Goal: Information Seeking & Learning: Learn about a topic

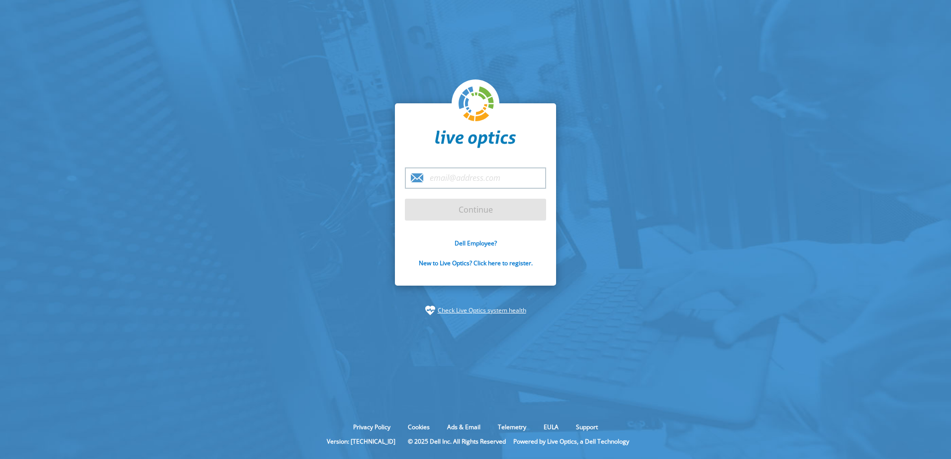
type input "mm@procomp.de"
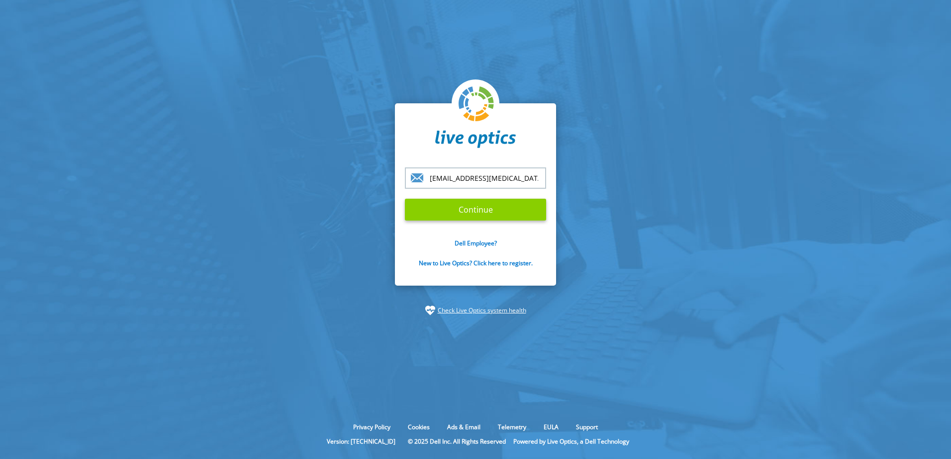
click at [488, 206] on input "Continue" at bounding box center [475, 210] width 141 height 22
click at [489, 218] on input "Continue" at bounding box center [475, 210] width 141 height 22
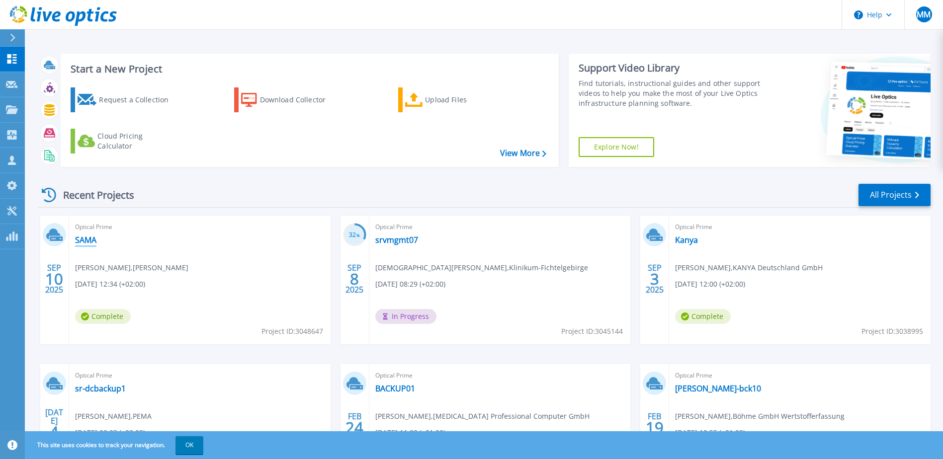
click at [86, 243] on link "SAMA" at bounding box center [85, 240] width 21 height 10
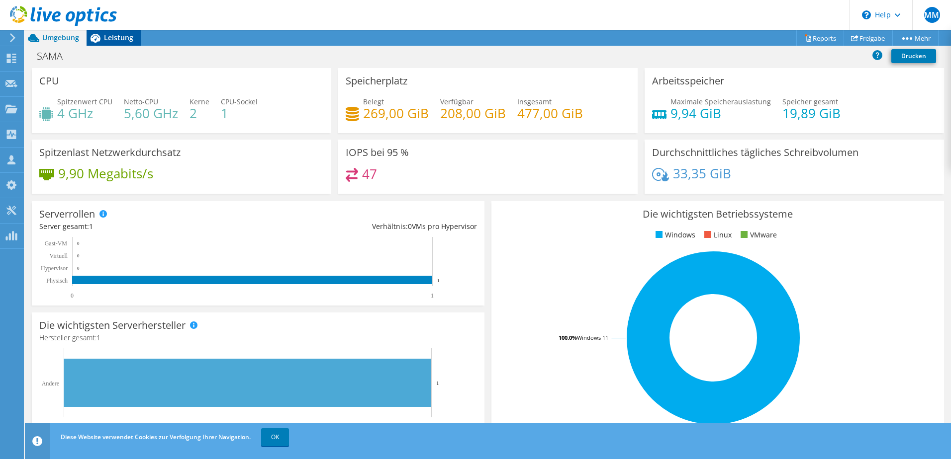
click at [116, 37] on span "Leistung" at bounding box center [118, 37] width 29 height 9
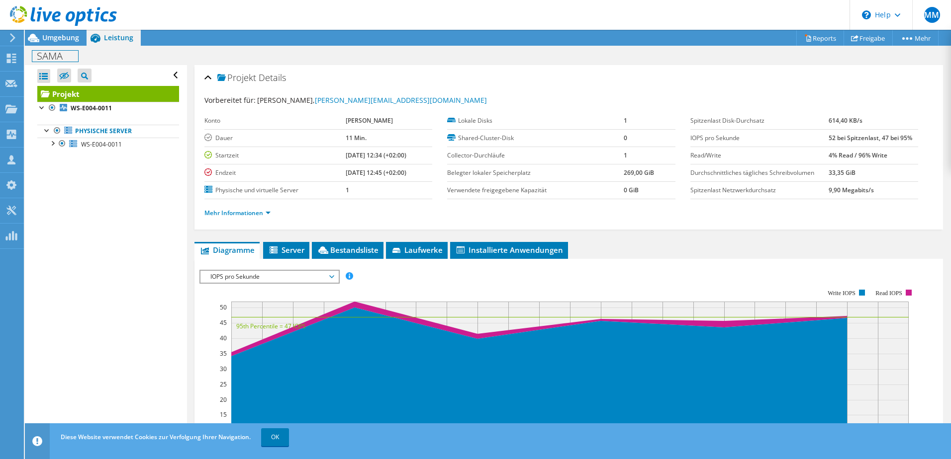
click at [55, 58] on h1 "SAMA" at bounding box center [55, 56] width 46 height 11
click at [70, 37] on span "Umgebung" at bounding box center [60, 37] width 37 height 9
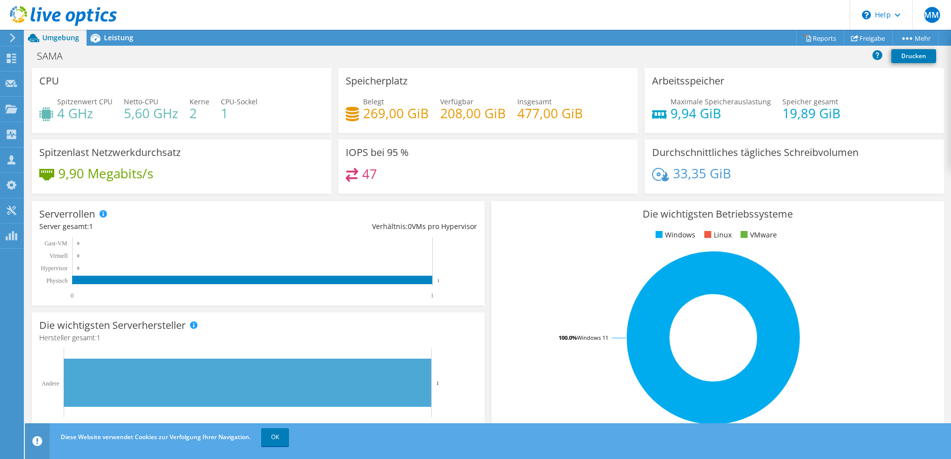
scroll to position [238, 0]
click at [127, 36] on span "Leistung" at bounding box center [118, 37] width 29 height 9
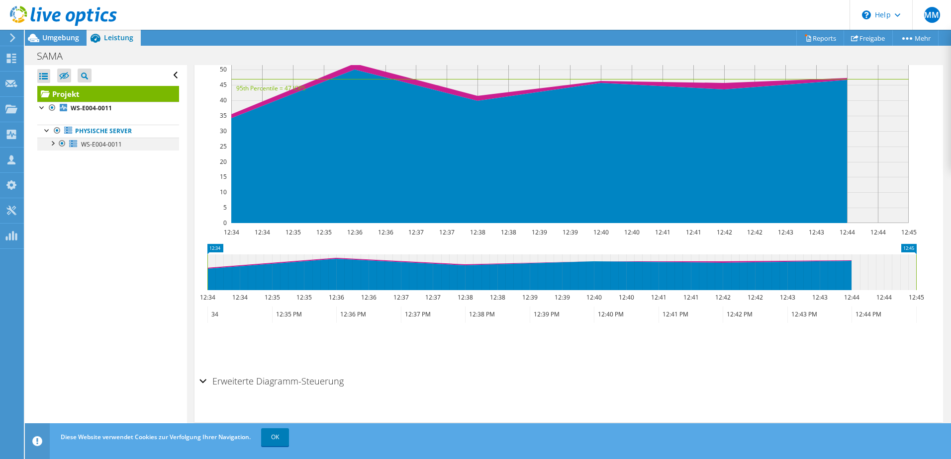
click at [52, 143] on div at bounding box center [52, 143] width 10 height 10
click at [102, 146] on span "WS-E004-0011" at bounding box center [101, 144] width 41 height 8
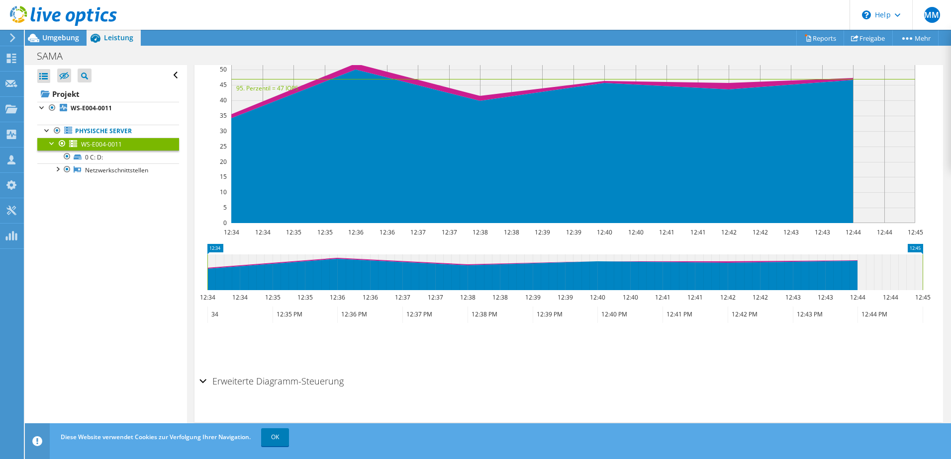
scroll to position [210, 0]
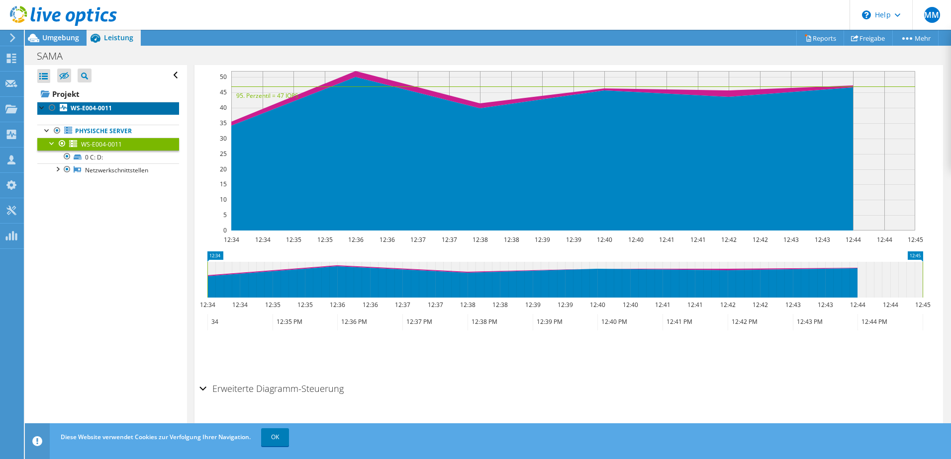
click at [93, 108] on b "WS-E004-0011" at bounding box center [91, 108] width 41 height 8
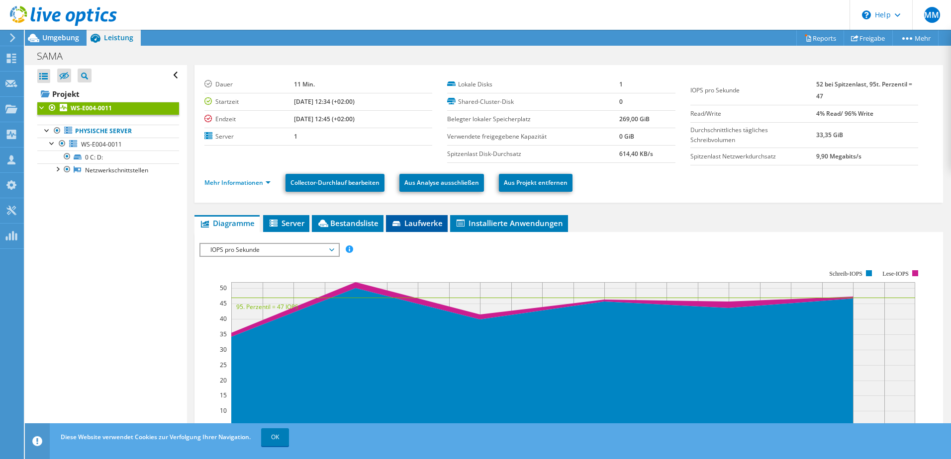
scroll to position [0, 0]
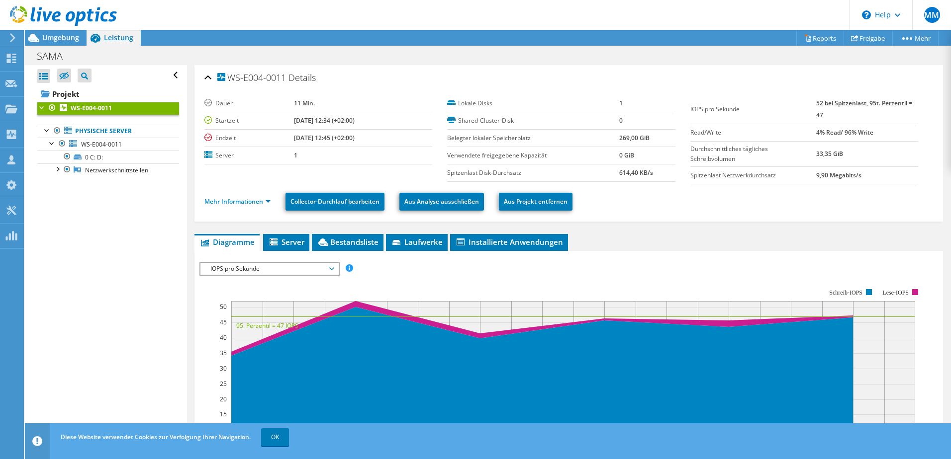
click at [271, 204] on li "Mehr Informationen" at bounding box center [240, 201] width 72 height 11
click at [268, 201] on link "Mehr Informationen" at bounding box center [237, 201] width 66 height 8
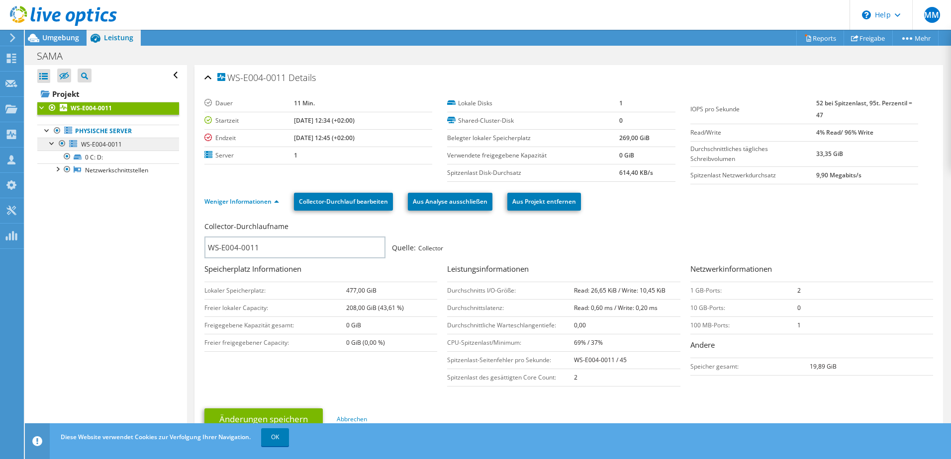
click at [116, 136] on link "Physische Server" at bounding box center [108, 131] width 142 height 13
click at [114, 143] on span "WS-E004-0011" at bounding box center [101, 144] width 41 height 8
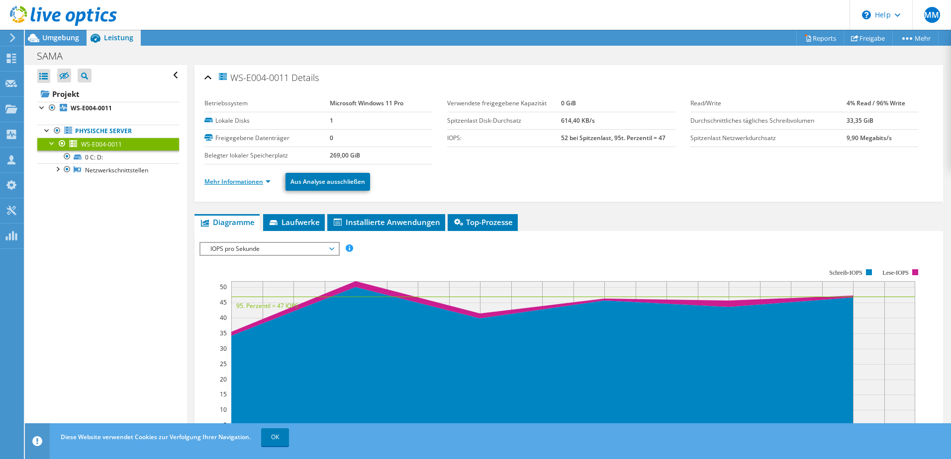
click at [262, 180] on link "Mehr Informationen" at bounding box center [237, 181] width 66 height 8
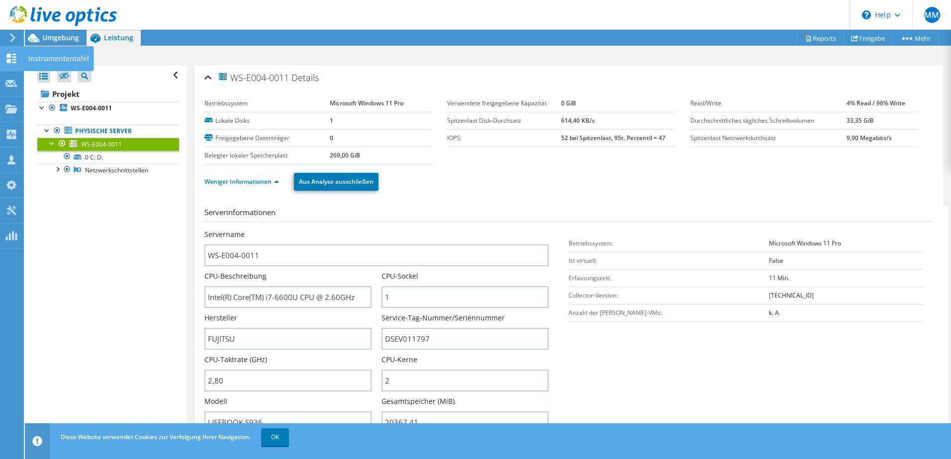
click at [13, 65] on div at bounding box center [11, 59] width 12 height 11
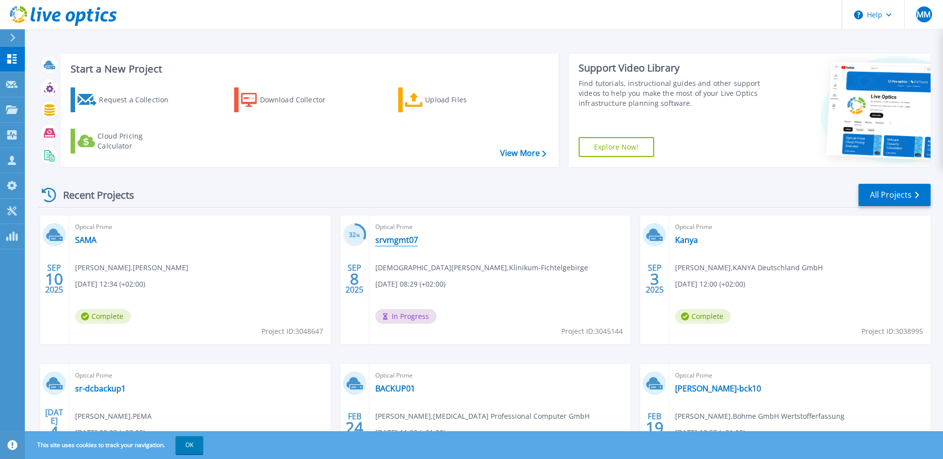
click at [404, 241] on link "srvmgmt07" at bounding box center [396, 240] width 43 height 10
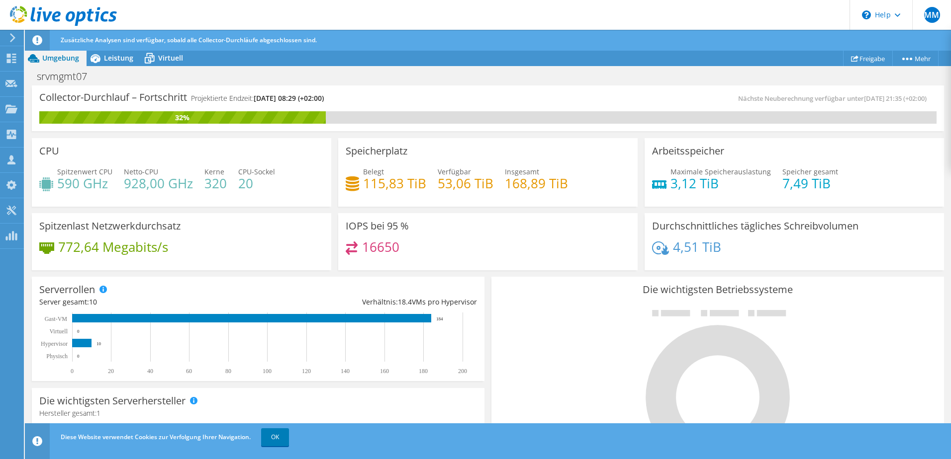
scroll to position [50, 0]
drag, startPoint x: 204, startPoint y: 183, endPoint x: 226, endPoint y: 185, distance: 22.0
click at [226, 185] on div "Spitzenwert CPU 590 GHz Netto-CPU 928,00 GHz Kerne 320 CPU-Sockel 20" at bounding box center [181, 183] width 284 height 32
click at [112, 56] on span "Leistung" at bounding box center [118, 57] width 29 height 9
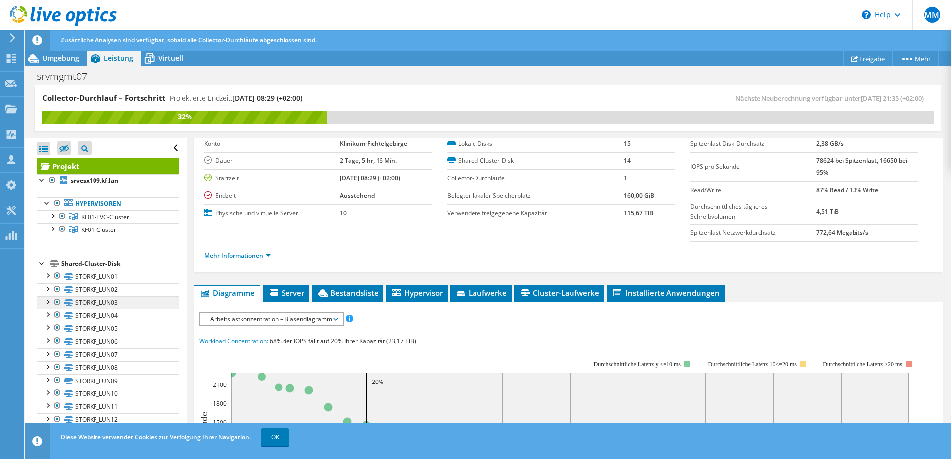
scroll to position [4, 0]
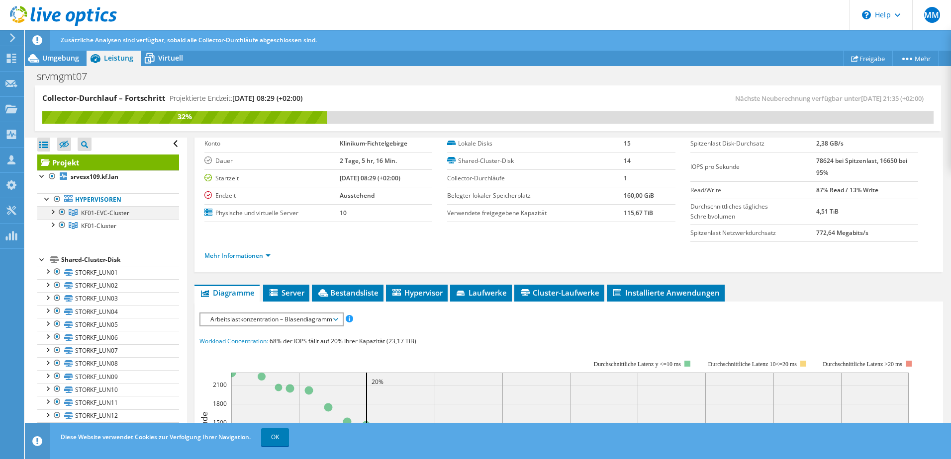
click at [55, 213] on div at bounding box center [52, 211] width 10 height 10
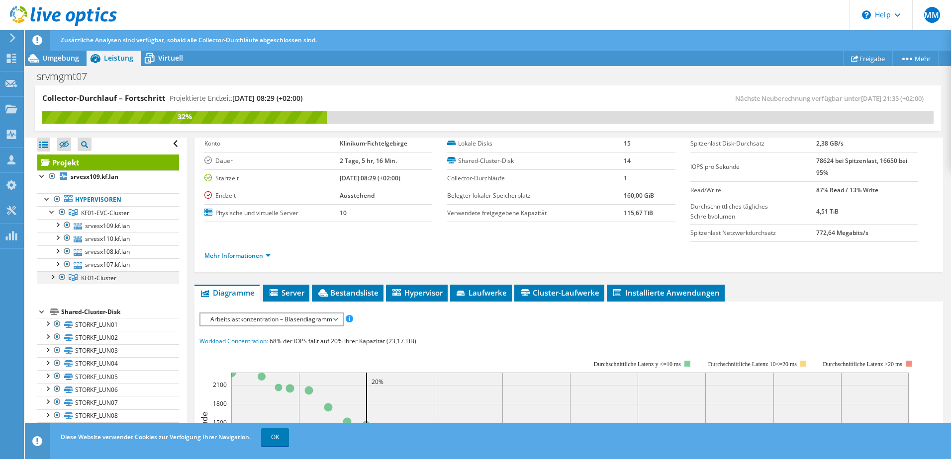
click at [53, 277] on div at bounding box center [52, 276] width 10 height 10
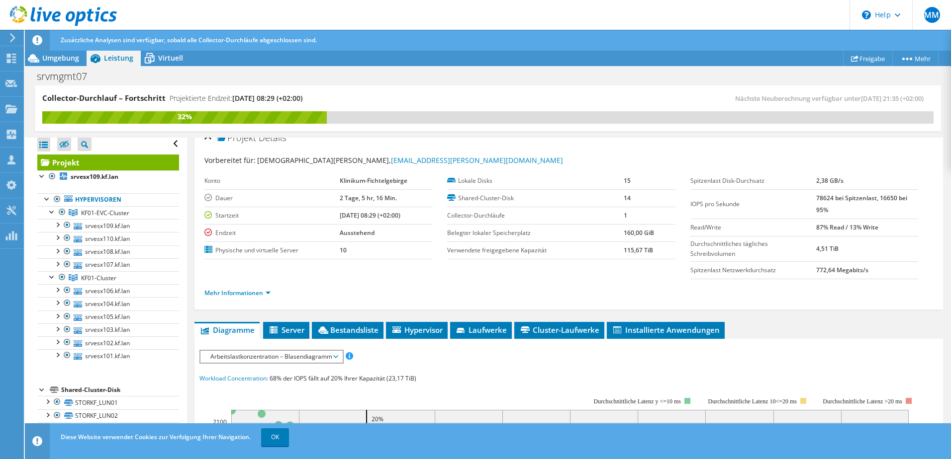
scroll to position [0, 0]
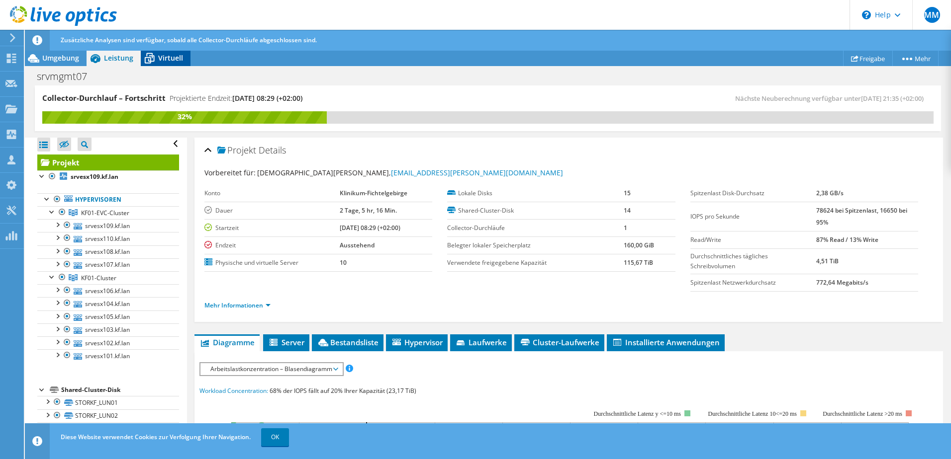
click at [173, 66] on div "Virtuell" at bounding box center [166, 58] width 50 height 16
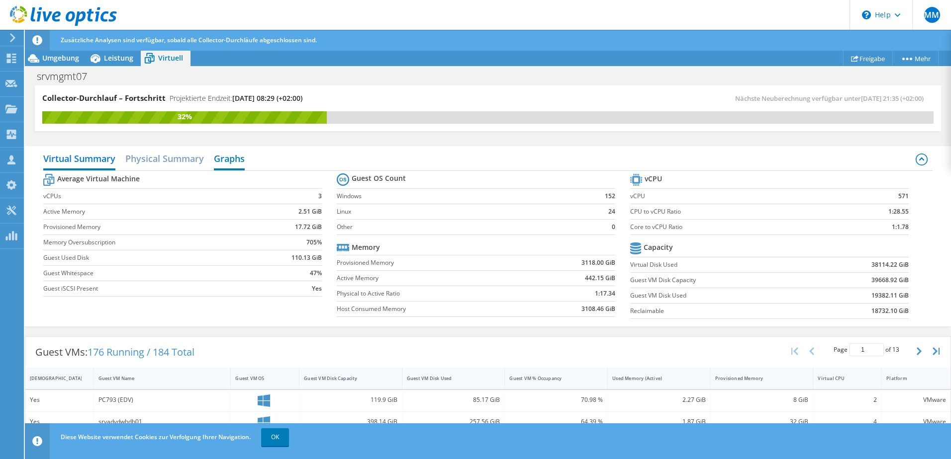
click at [236, 159] on h2 "Graphs" at bounding box center [229, 160] width 31 height 22
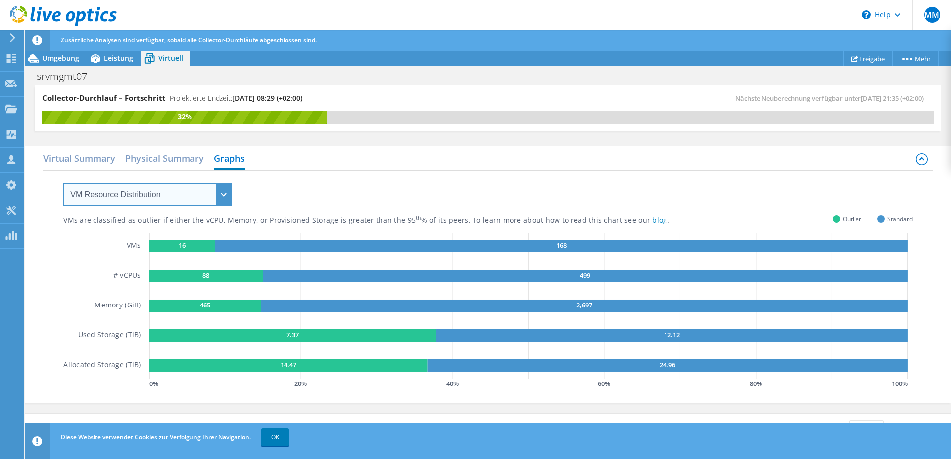
click at [205, 202] on select "VM Resource Distribution Provisioning Contrast Over Provisioning" at bounding box center [147, 194] width 169 height 22
select select "Over Provisioning"
click at [63, 183] on select "VM Resource Distribution Provisioning Contrast Over Provisioning" at bounding box center [147, 194] width 169 height 22
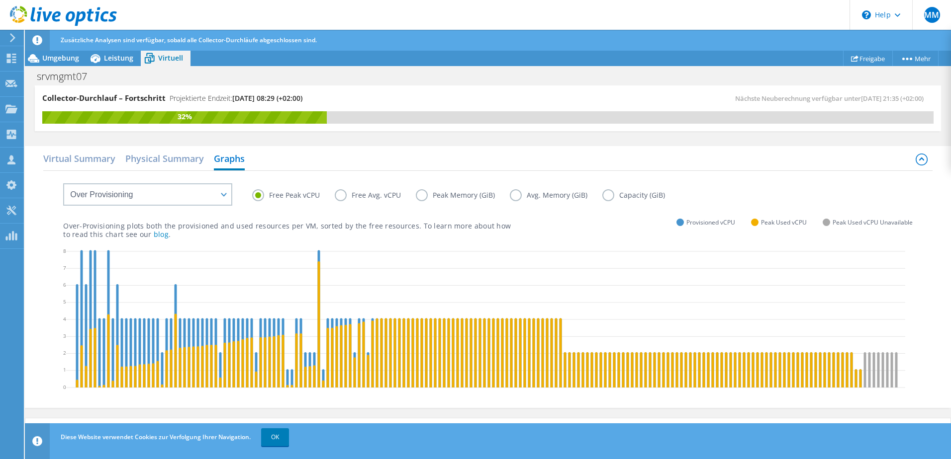
click at [338, 195] on label "Free Avg. vCPU" at bounding box center [375, 195] width 81 height 12
click at [0, 0] on input "Free Avg. vCPU" at bounding box center [0, 0] width 0 height 0
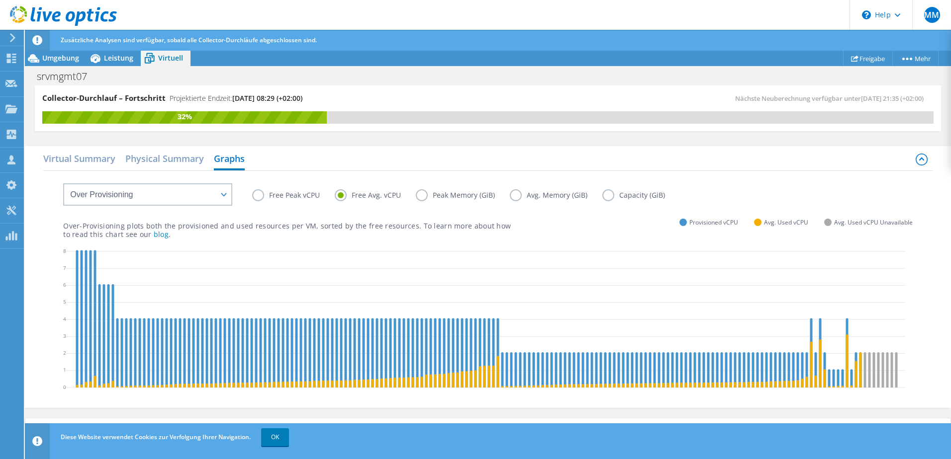
click at [258, 194] on label "Free Peak vCPU" at bounding box center [293, 195] width 83 height 12
click at [0, 0] on input "Free Peak vCPU" at bounding box center [0, 0] width 0 height 0
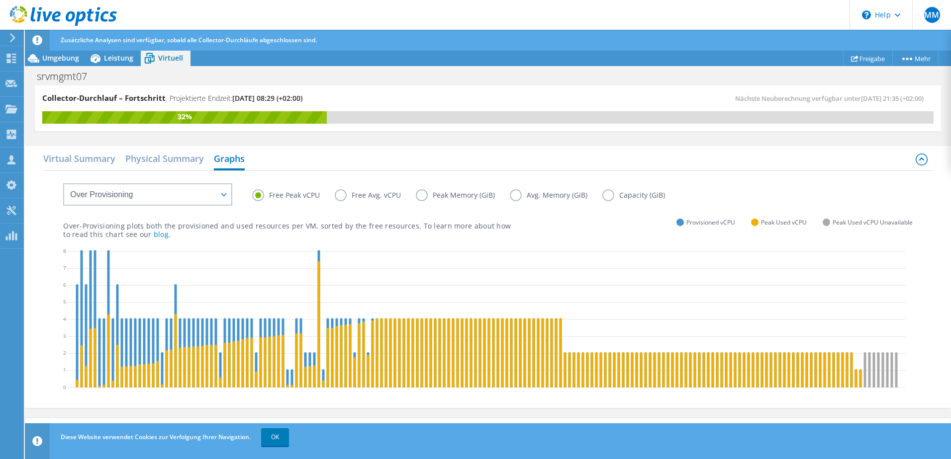
click at [422, 197] on label "Peak Memory (GiB)" at bounding box center [463, 195] width 94 height 12
click at [0, 0] on input "Peak Memory (GiB)" at bounding box center [0, 0] width 0 height 0
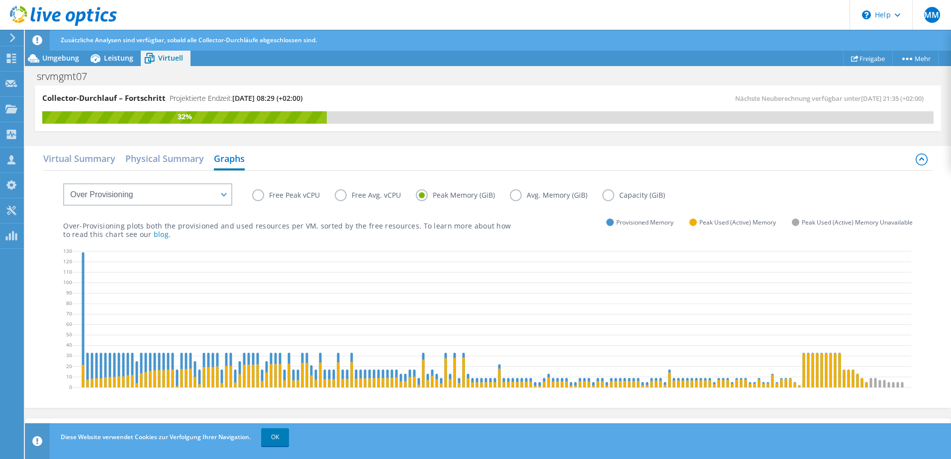
click at [516, 196] on label "Avg. Memory (GiB)" at bounding box center [556, 195] width 92 height 12
click at [0, 0] on input "Avg. Memory (GiB)" at bounding box center [0, 0] width 0 height 0
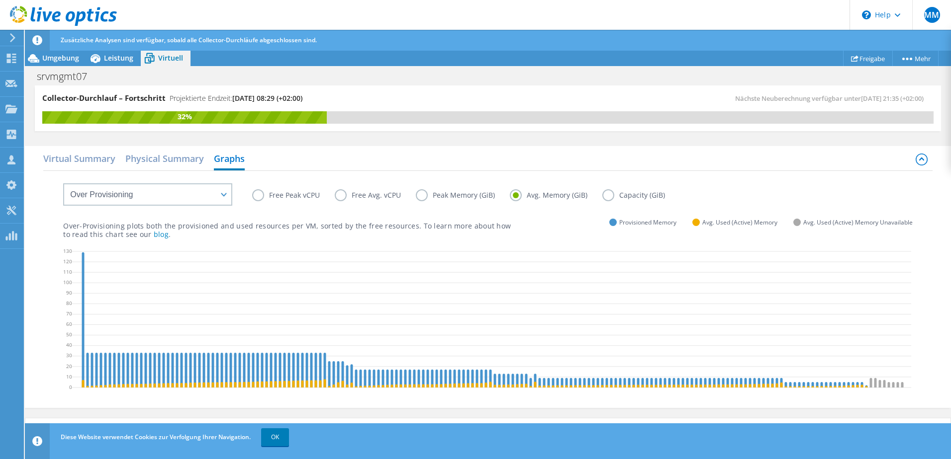
click at [419, 197] on label "Peak Memory (GiB)" at bounding box center [463, 195] width 94 height 12
click at [0, 0] on input "Peak Memory (GiB)" at bounding box center [0, 0] width 0 height 0
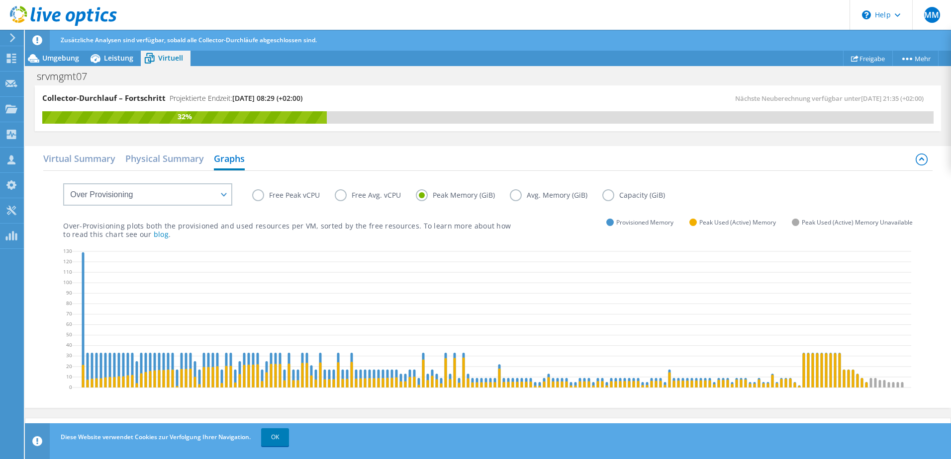
click at [521, 197] on label "Avg. Memory (GiB)" at bounding box center [556, 195] width 92 height 12
click at [0, 0] on input "Avg. Memory (GiB)" at bounding box center [0, 0] width 0 height 0
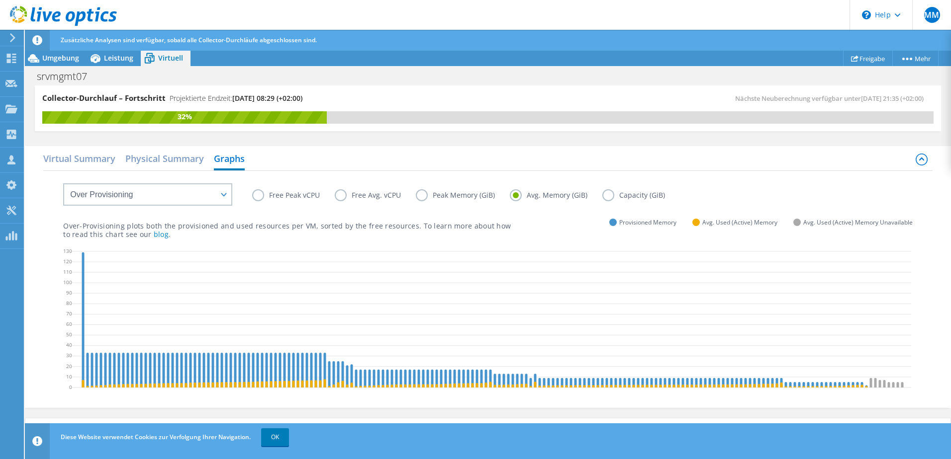
click at [631, 194] on label "Capacity (GiB)" at bounding box center [641, 195] width 78 height 12
click at [0, 0] on input "Capacity (GiB)" at bounding box center [0, 0] width 0 height 0
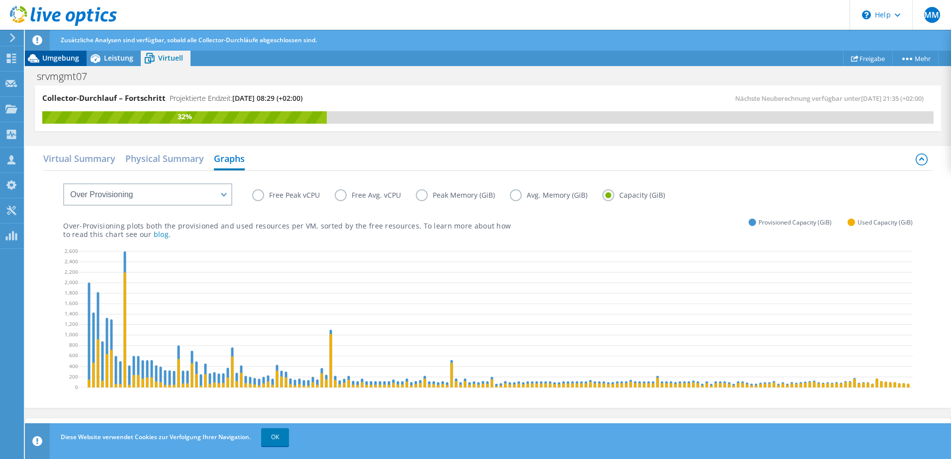
click at [62, 57] on span "Umgebung" at bounding box center [60, 57] width 37 height 9
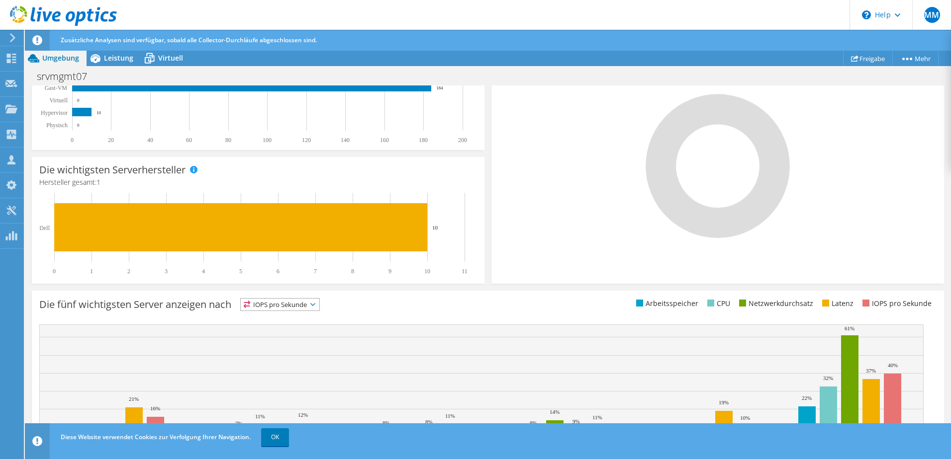
scroll to position [262, 0]
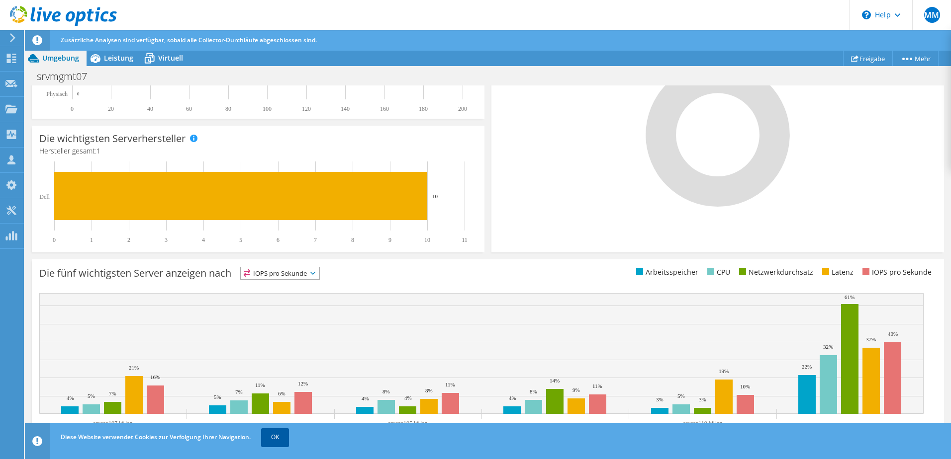
click at [286, 441] on link "OK" at bounding box center [275, 438] width 28 height 18
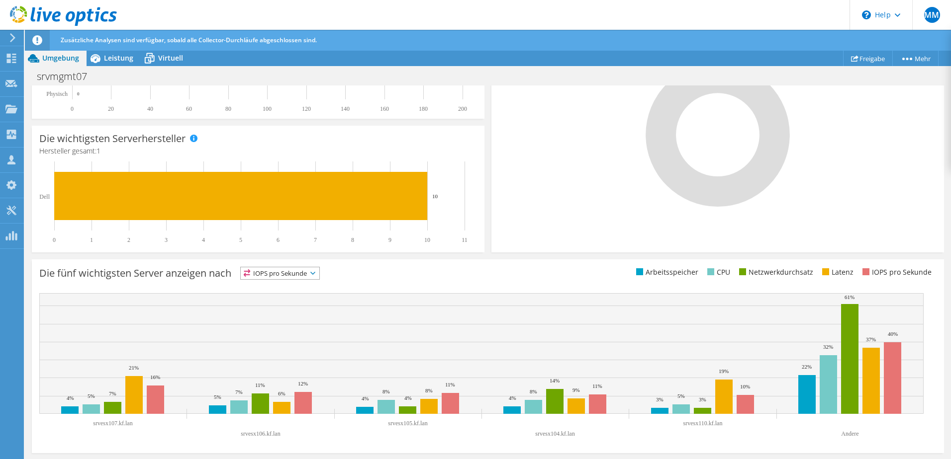
click at [315, 272] on icon at bounding box center [312, 273] width 5 height 3
click at [293, 275] on span "IOPS pro Sekunde" at bounding box center [280, 273] width 79 height 12
click at [316, 269] on span "IOPS pro Sekunde" at bounding box center [280, 273] width 79 height 12
click at [297, 304] on li "Arbeitsspeicher" at bounding box center [280, 300] width 79 height 14
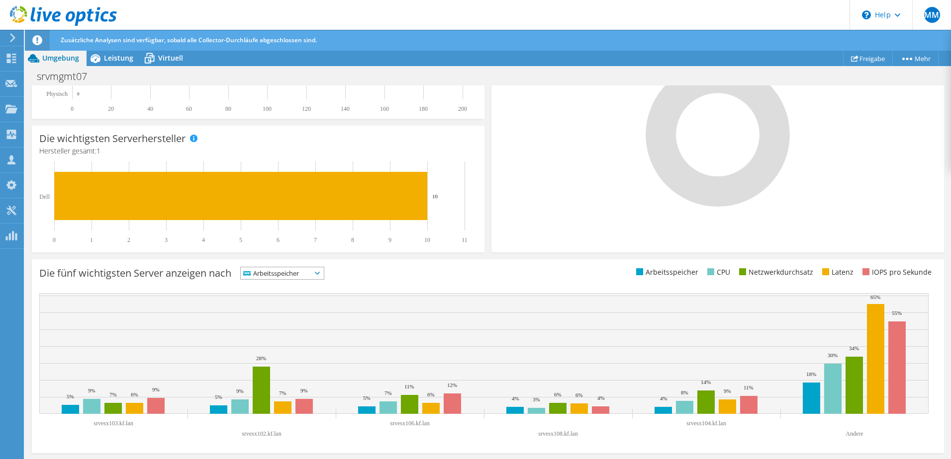
click at [319, 269] on span "Arbeitsspeicher" at bounding box center [282, 273] width 83 height 12
click at [304, 313] on li "CPU" at bounding box center [282, 314] width 83 height 14
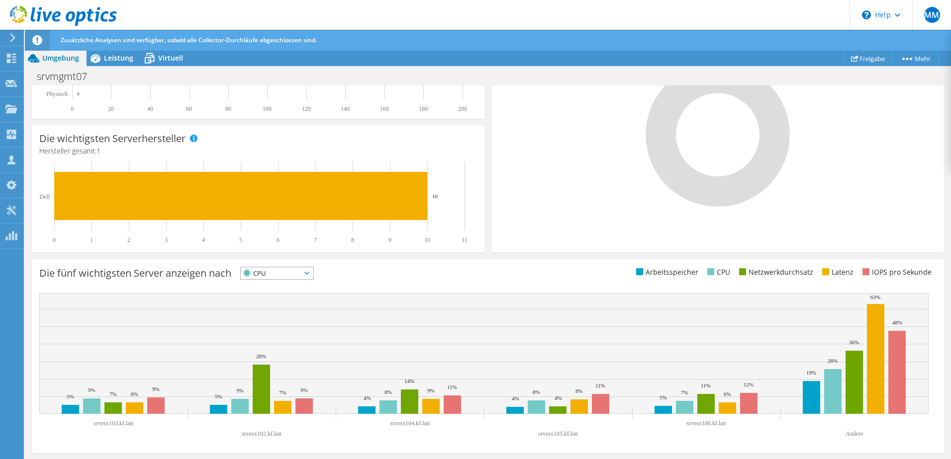
click at [309, 272] on icon at bounding box center [306, 273] width 5 height 3
click at [295, 325] on li "Netzwerkdurchsatz" at bounding box center [277, 328] width 73 height 14
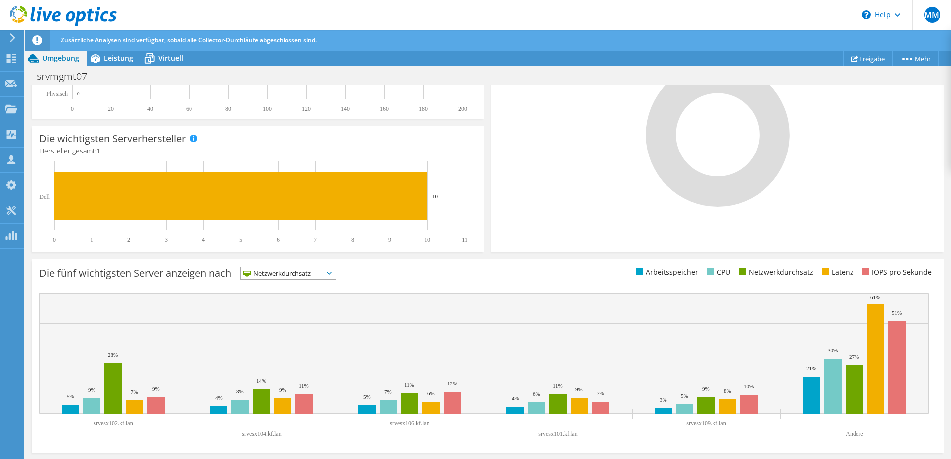
click at [330, 272] on span "Netzwerkdurchsatz" at bounding box center [288, 273] width 95 height 12
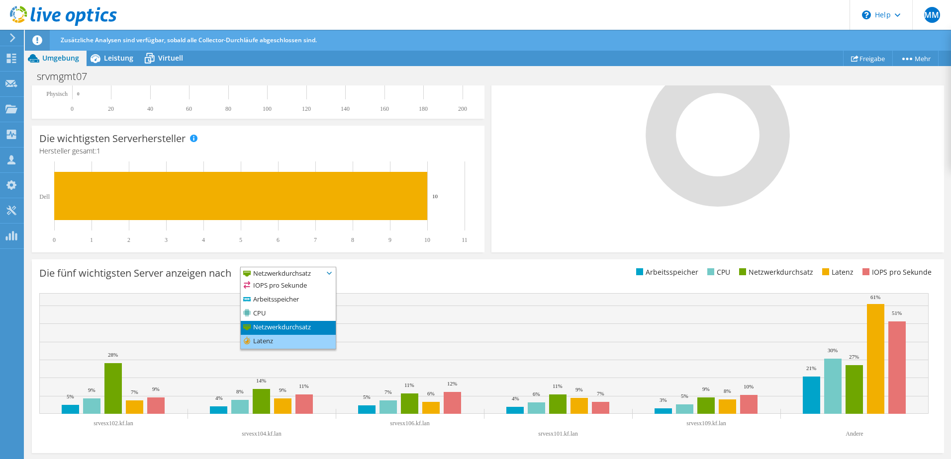
click at [304, 345] on li "Latenz" at bounding box center [288, 342] width 95 height 14
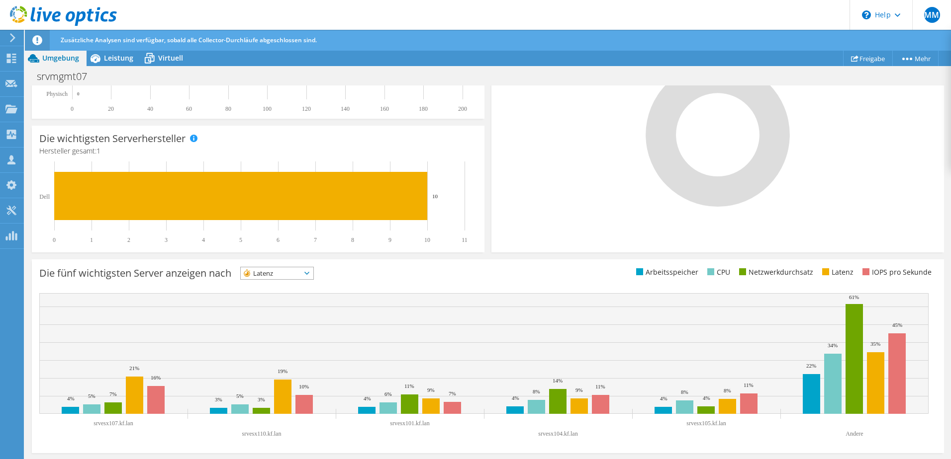
click at [309, 275] on icon at bounding box center [306, 273] width 5 height 3
click at [302, 286] on li "IOPS pro Sekunde" at bounding box center [277, 286] width 73 height 14
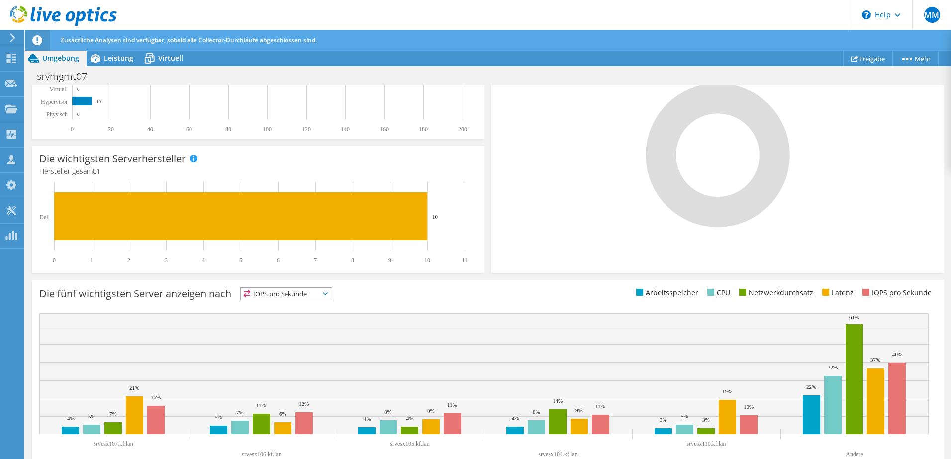
scroll to position [249, 0]
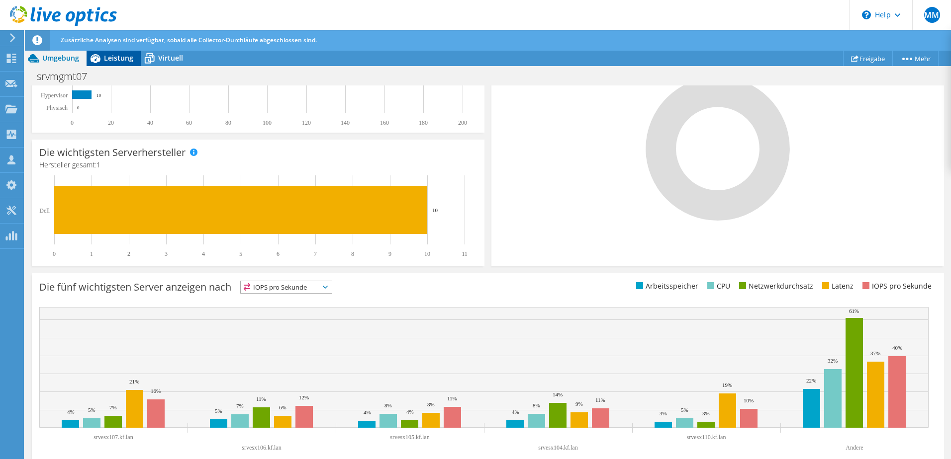
click at [120, 58] on span "Leistung" at bounding box center [118, 57] width 29 height 9
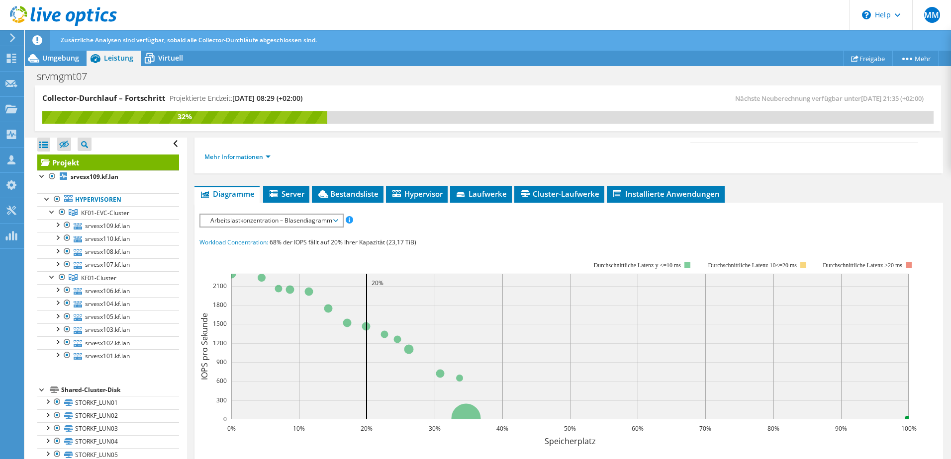
scroll to position [149, 0]
click at [334, 220] on span "Arbeitslastkonzentration – Blasendiagramm" at bounding box center [271, 220] width 132 height 12
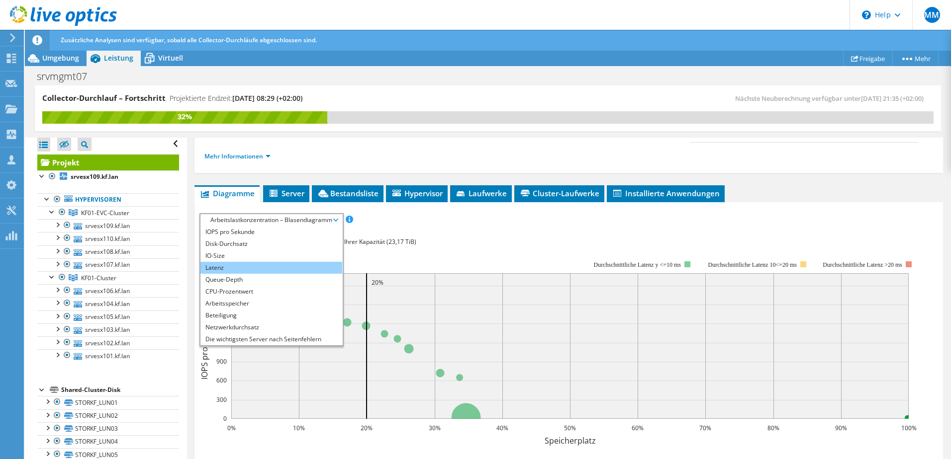
click at [264, 266] on li "Latenz" at bounding box center [271, 268] width 142 height 12
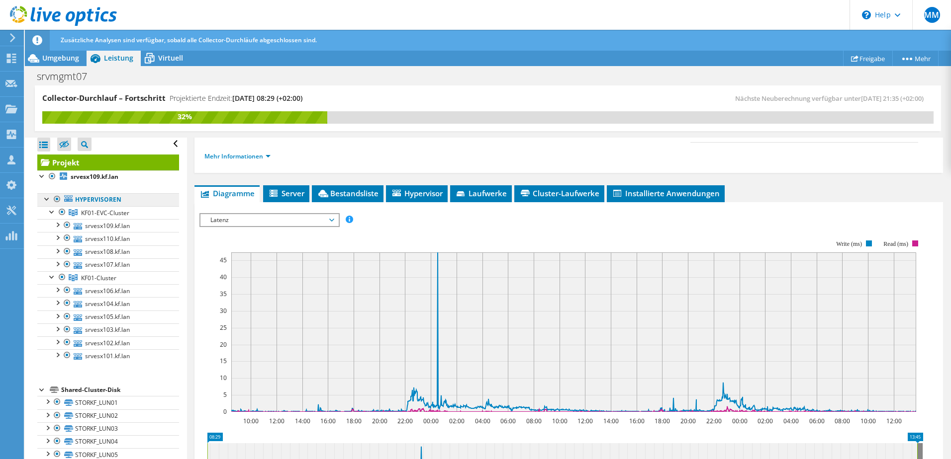
click at [103, 197] on link "Hypervisoren" at bounding box center [108, 199] width 142 height 13
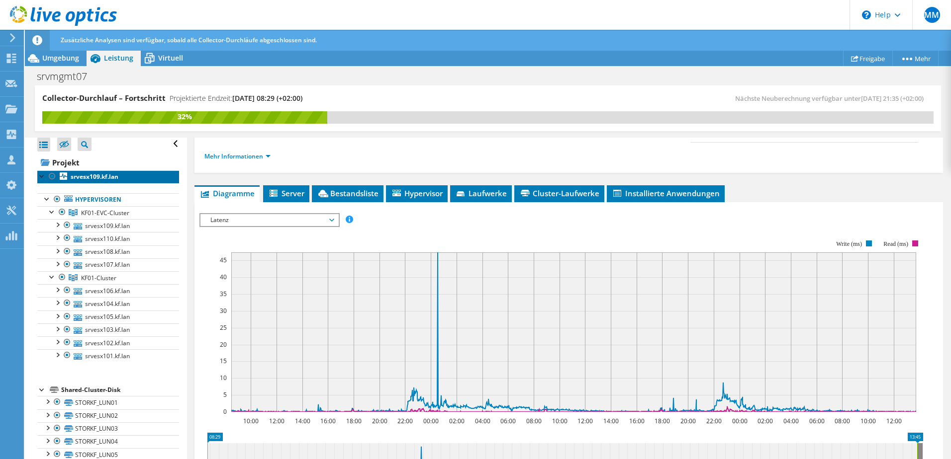
click at [94, 177] on b "srvesx109.kf.lan" at bounding box center [95, 177] width 48 height 8
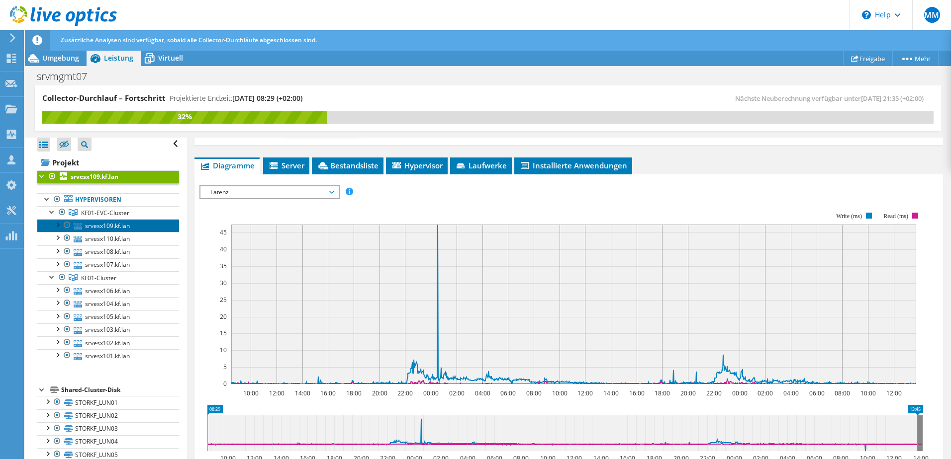
click at [121, 227] on link "srvesx109.kf.lan" at bounding box center [108, 225] width 142 height 13
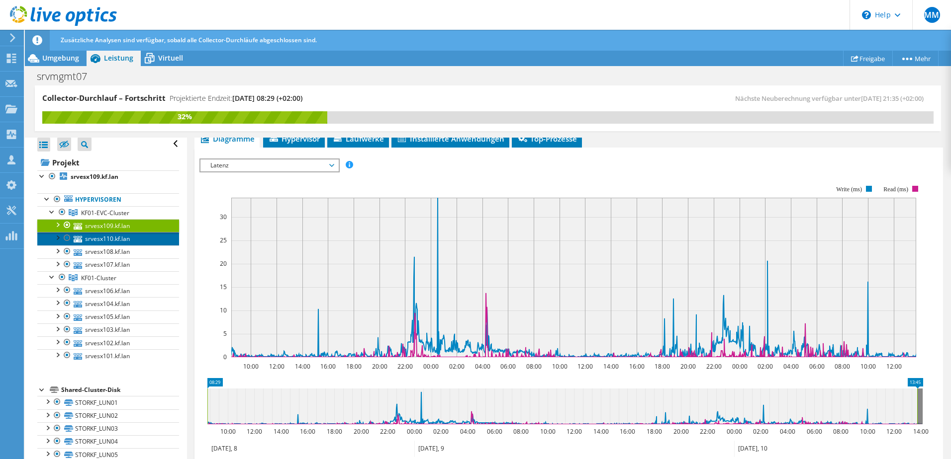
click at [101, 239] on link "srvesx110.kf.lan" at bounding box center [108, 238] width 142 height 13
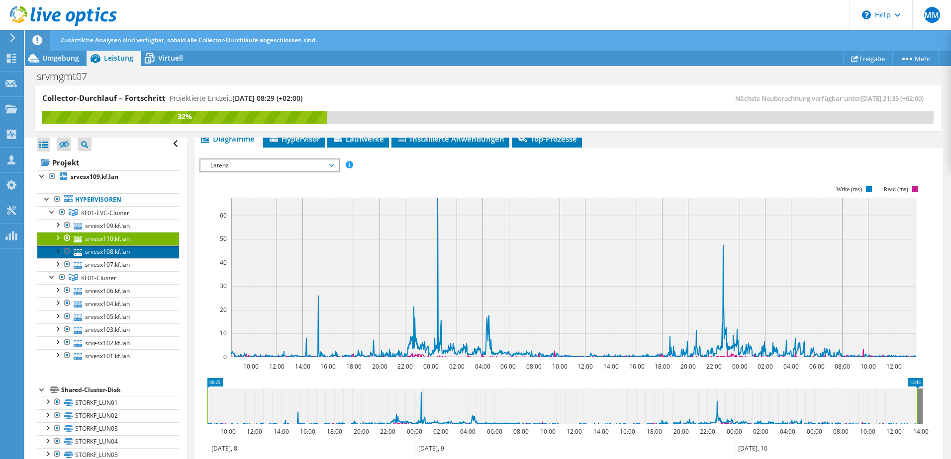
click at [111, 251] on link "srvesx108.kf.lan" at bounding box center [108, 252] width 142 height 13
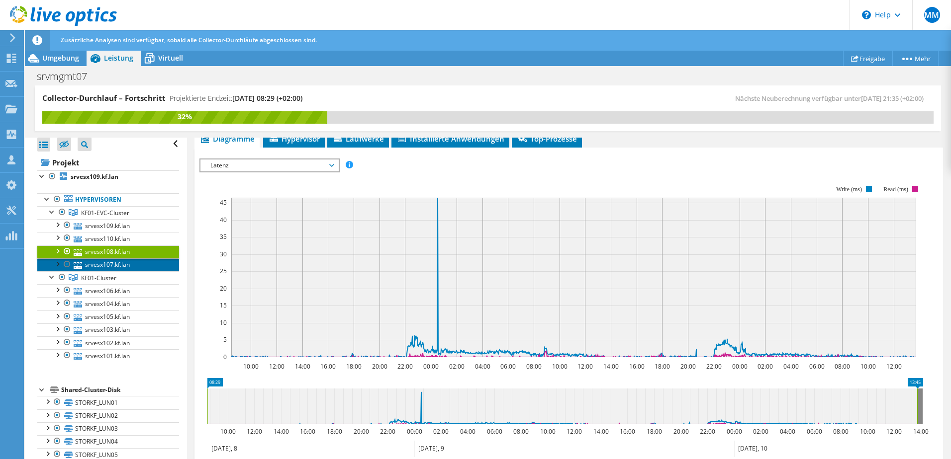
click at [130, 261] on link "srvesx107.kf.lan" at bounding box center [108, 265] width 142 height 13
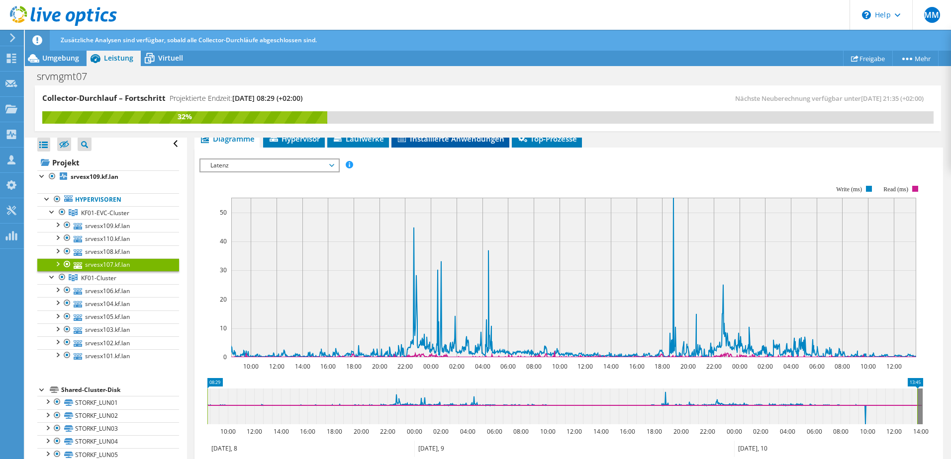
scroll to position [99, 0]
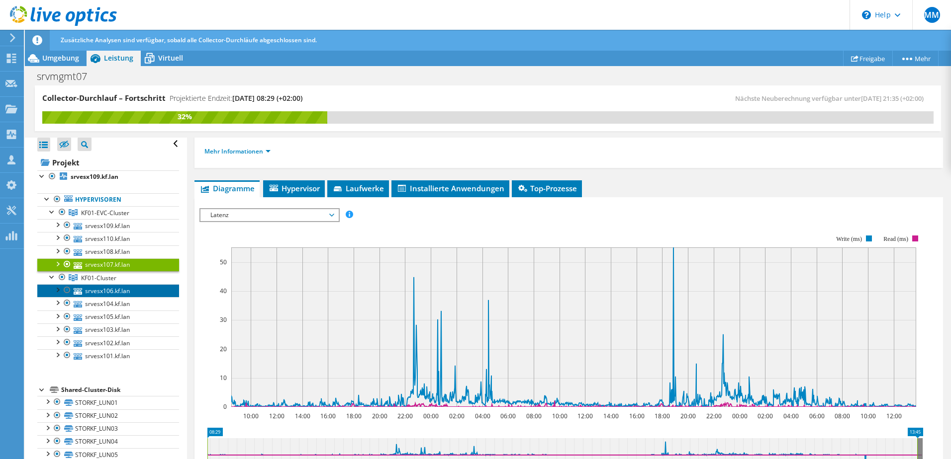
click at [117, 287] on link "srvesx106.kf.lan" at bounding box center [108, 290] width 142 height 13
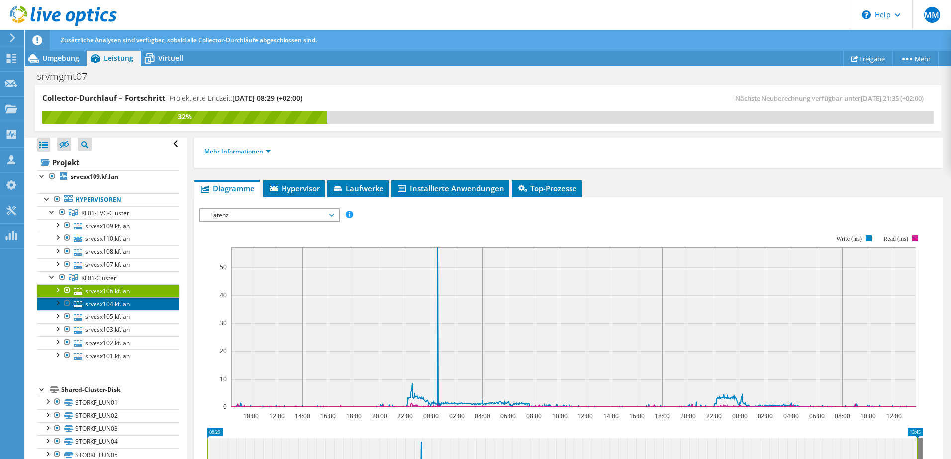
click at [110, 300] on link "srvesx104.kf.lan" at bounding box center [108, 303] width 142 height 13
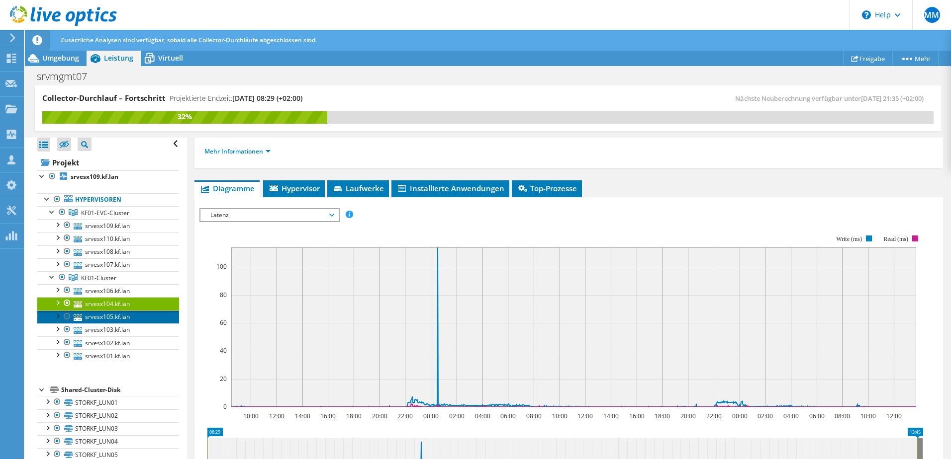
click at [117, 316] on link "srvesx105.kf.lan" at bounding box center [108, 317] width 142 height 13
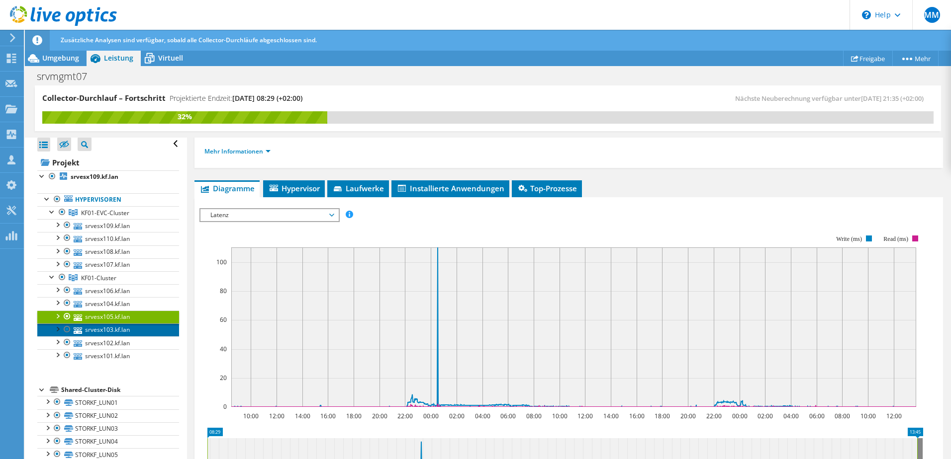
click at [118, 330] on link "srvesx103.kf.lan" at bounding box center [108, 330] width 142 height 13
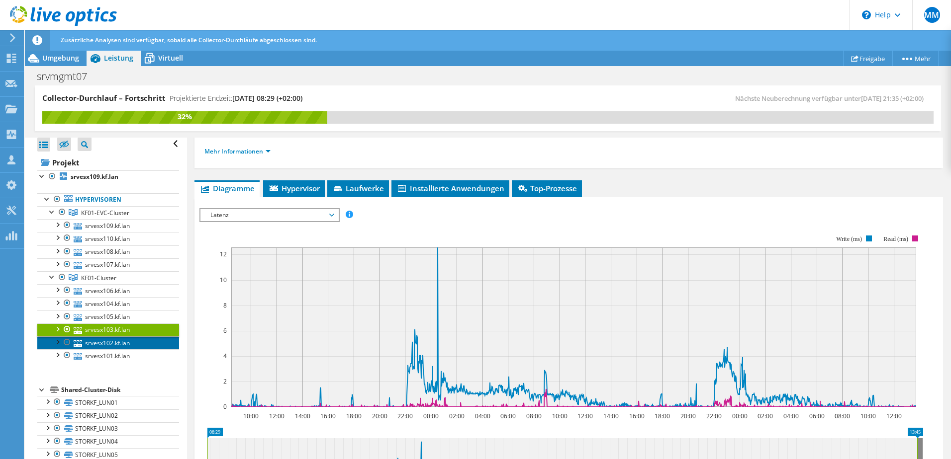
click at [118, 344] on link "srvesx102.kf.lan" at bounding box center [108, 343] width 142 height 13
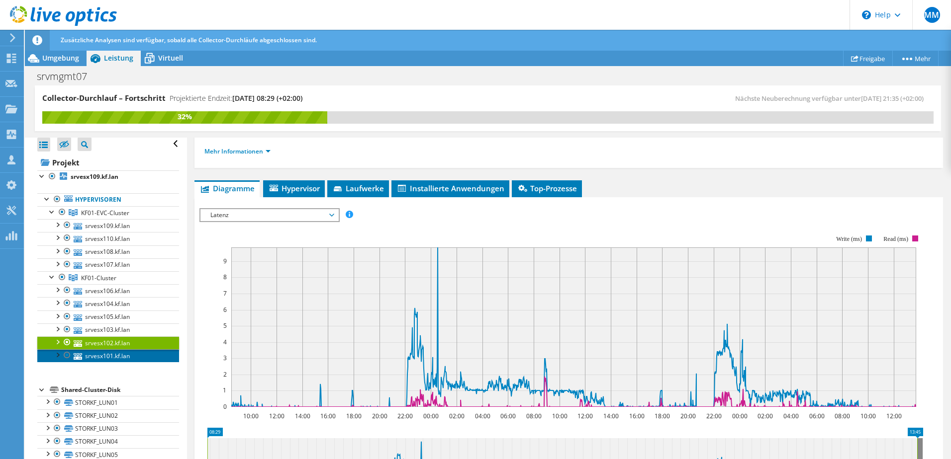
click at [122, 356] on link "srvesx101.kf.lan" at bounding box center [108, 355] width 142 height 13
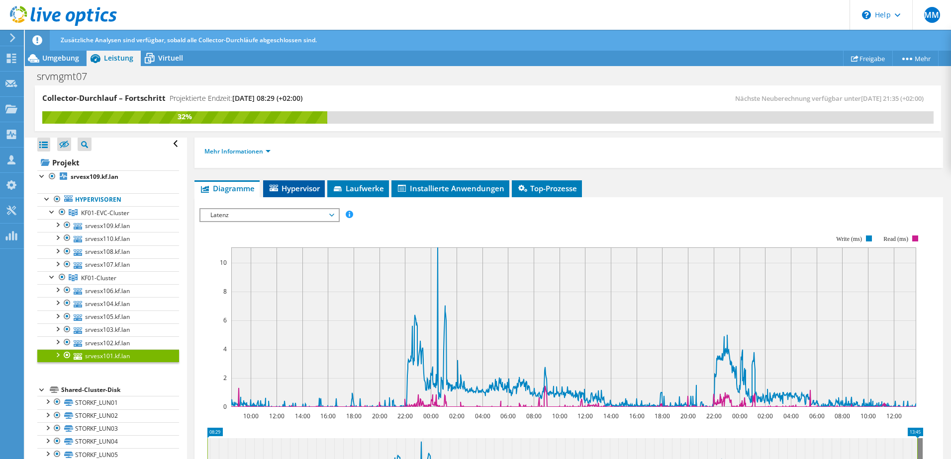
click at [295, 185] on span "Hypervisor" at bounding box center [294, 188] width 52 height 10
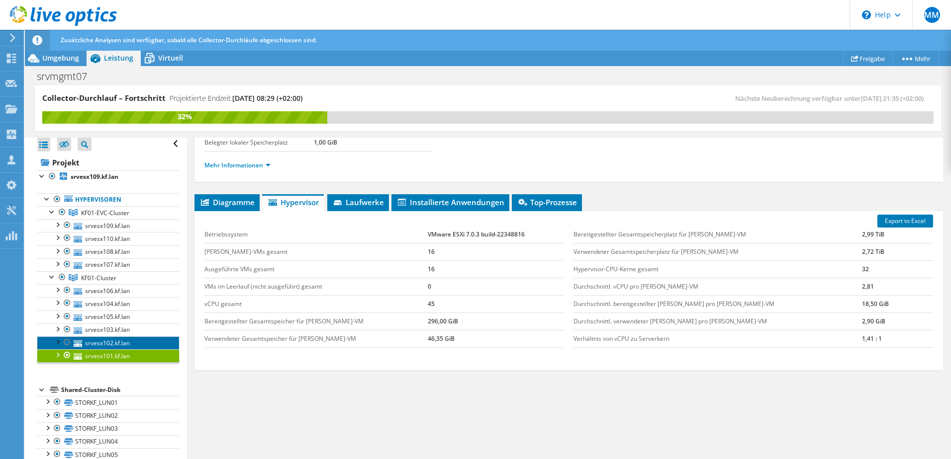
click at [118, 341] on link "srvesx102.kf.lan" at bounding box center [108, 343] width 142 height 13
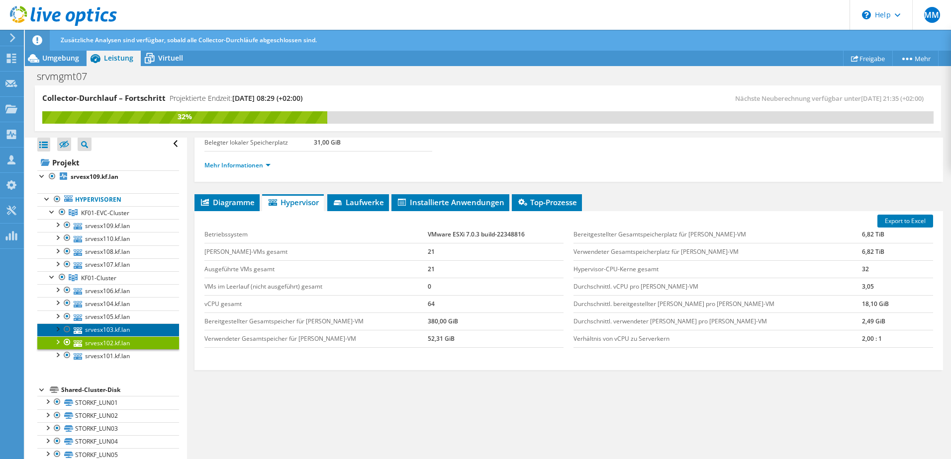
click at [121, 332] on link "srvesx103.kf.lan" at bounding box center [108, 330] width 142 height 13
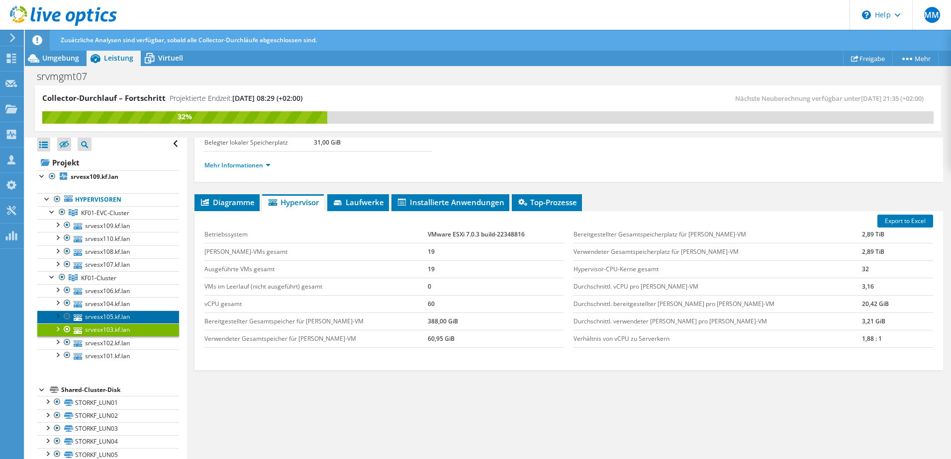
click at [122, 320] on link "srvesx105.kf.lan" at bounding box center [108, 317] width 142 height 13
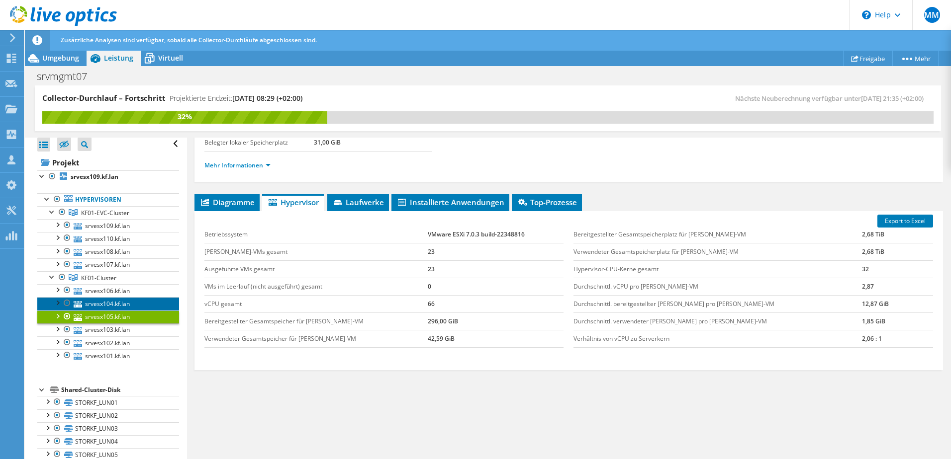
click at [124, 304] on link "srvesx104.kf.lan" at bounding box center [108, 303] width 142 height 13
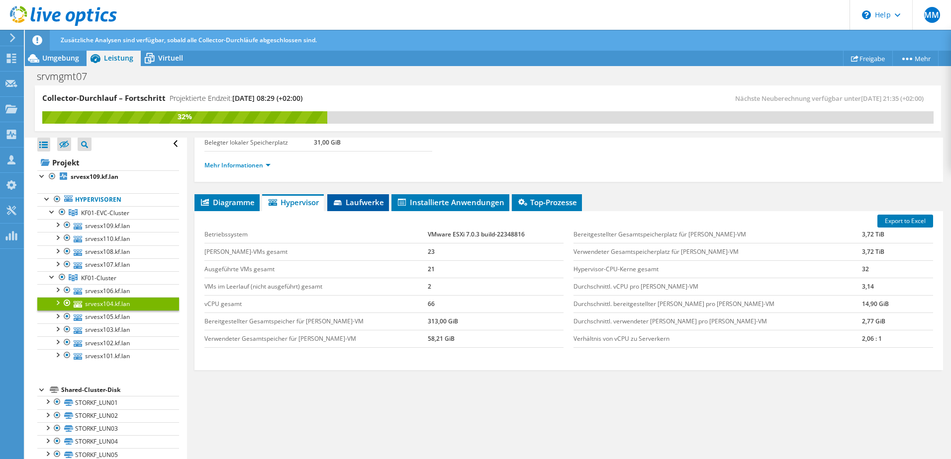
click at [372, 200] on span "Laufwerke" at bounding box center [358, 202] width 52 height 10
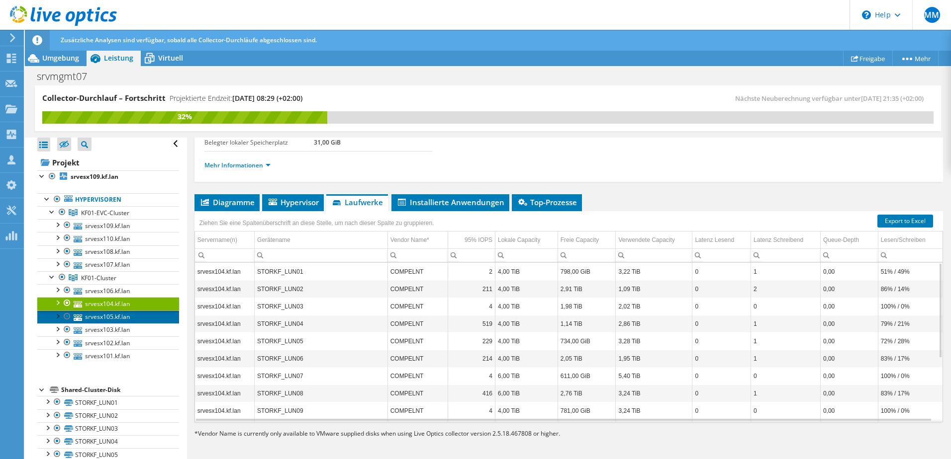
click at [127, 320] on link "srvesx105.kf.lan" at bounding box center [108, 317] width 142 height 13
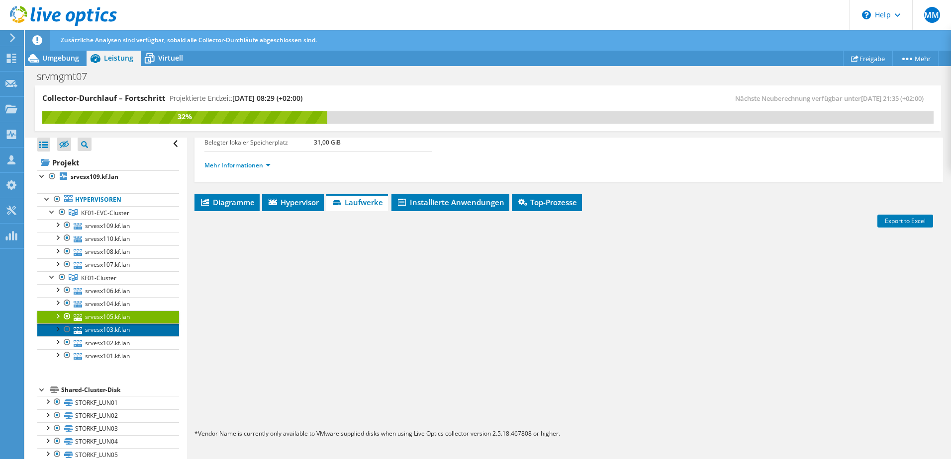
click at [127, 328] on link "srvesx103.kf.lan" at bounding box center [108, 330] width 142 height 13
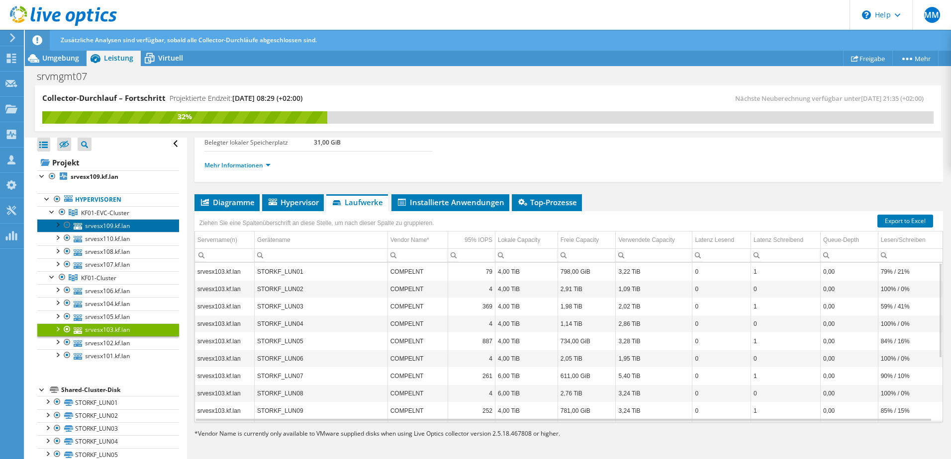
click at [113, 226] on link "srvesx109.kf.lan" at bounding box center [108, 225] width 142 height 13
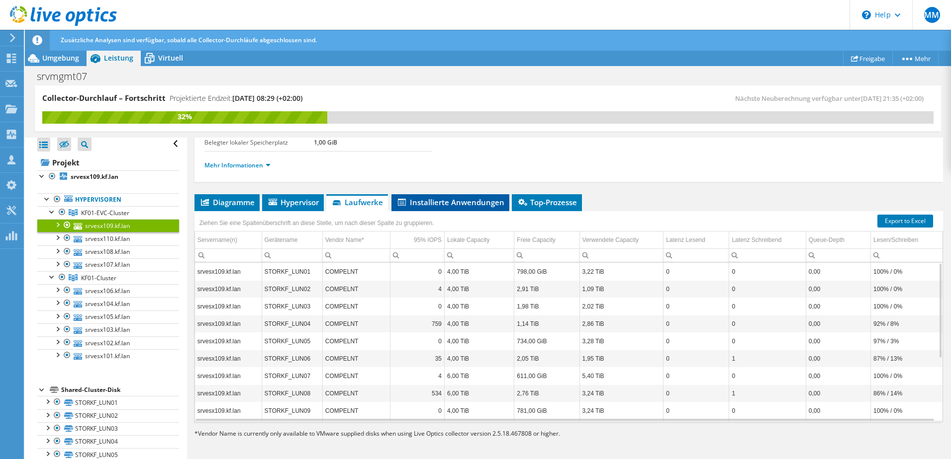
click at [464, 199] on span "Installierte Anwendungen" at bounding box center [450, 202] width 108 height 10
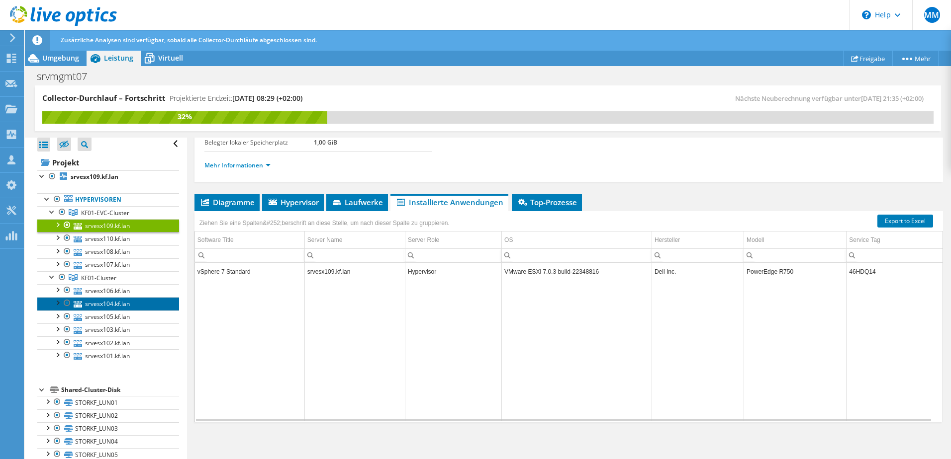
click at [134, 310] on link "srvesx104.kf.lan" at bounding box center [108, 303] width 142 height 13
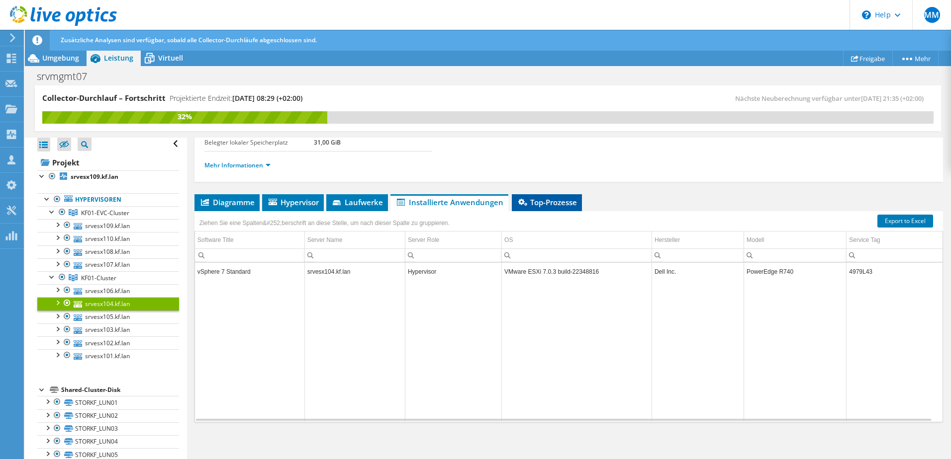
click at [566, 204] on span "Top-Prozesse" at bounding box center [547, 202] width 60 height 10
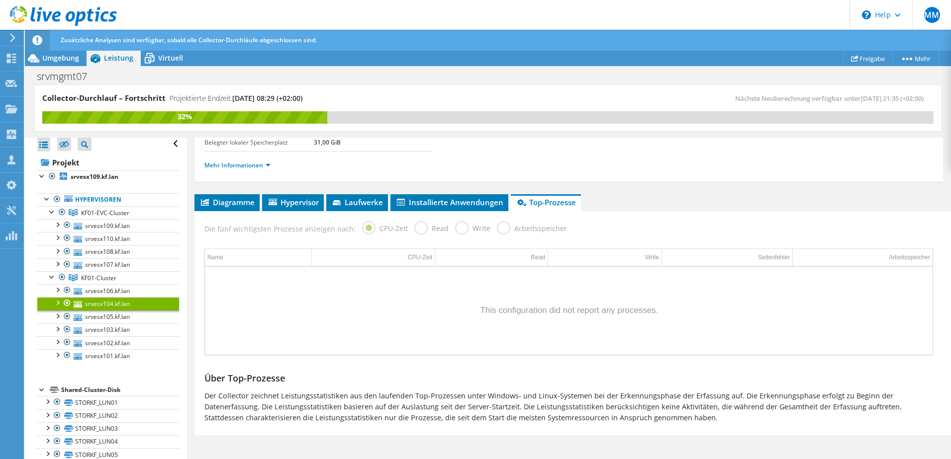
click at [415, 232] on label "Read" at bounding box center [431, 227] width 34 height 12
click at [244, 200] on span "Diagramme" at bounding box center [226, 202] width 55 height 10
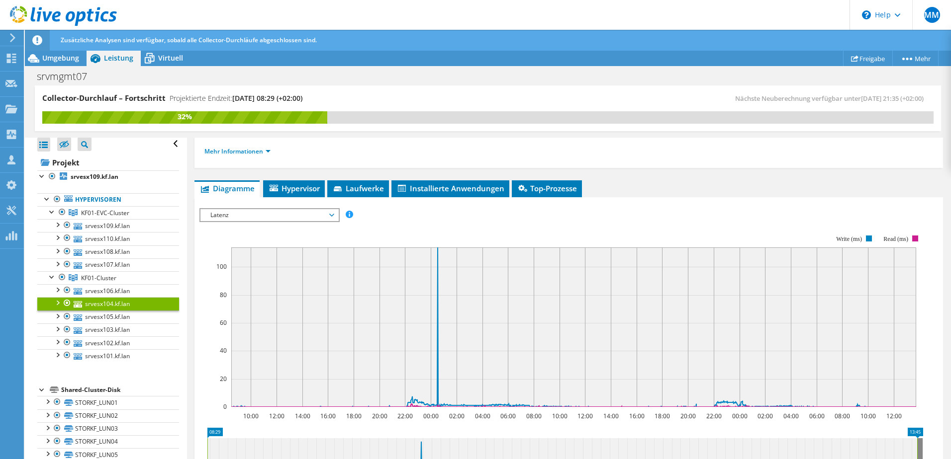
scroll to position [0, 0]
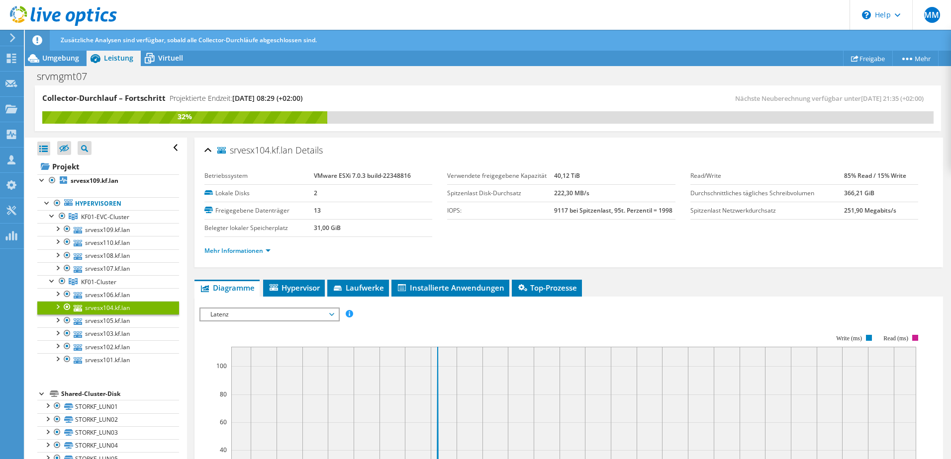
select select "Over Provisioning"
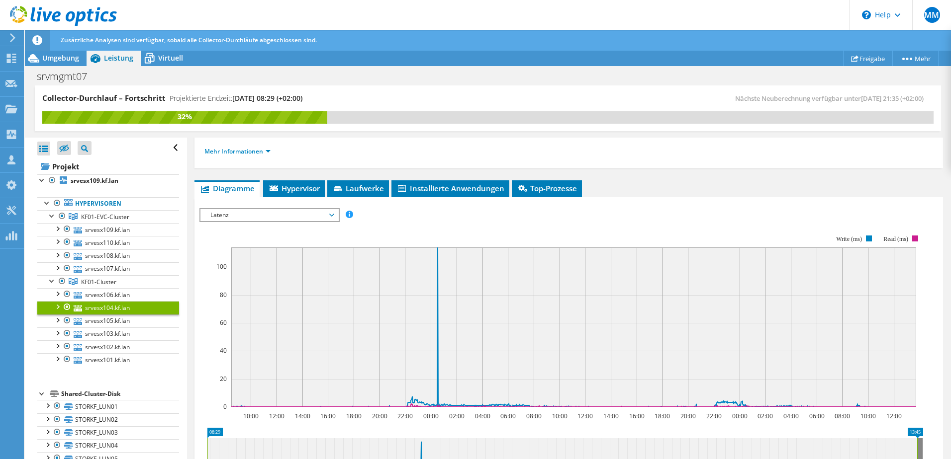
click at [64, 58] on span "Umgebung" at bounding box center [60, 57] width 37 height 9
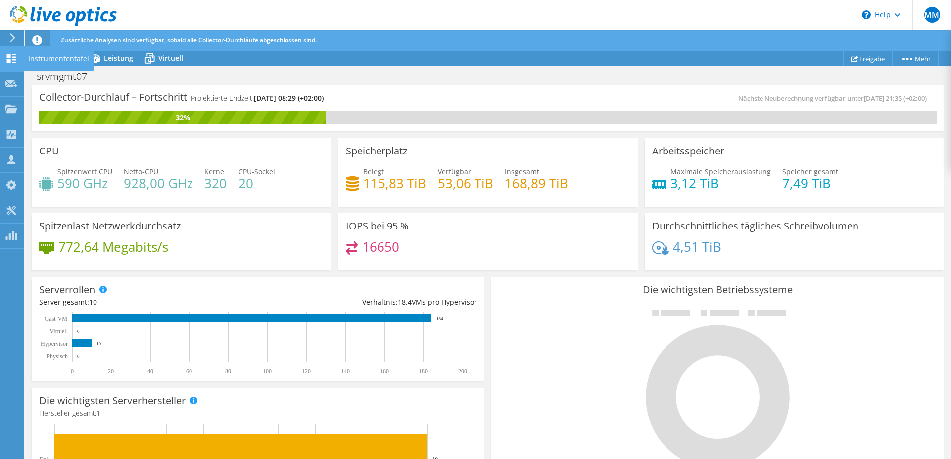
click at [12, 58] on icon at bounding box center [11, 58] width 12 height 9
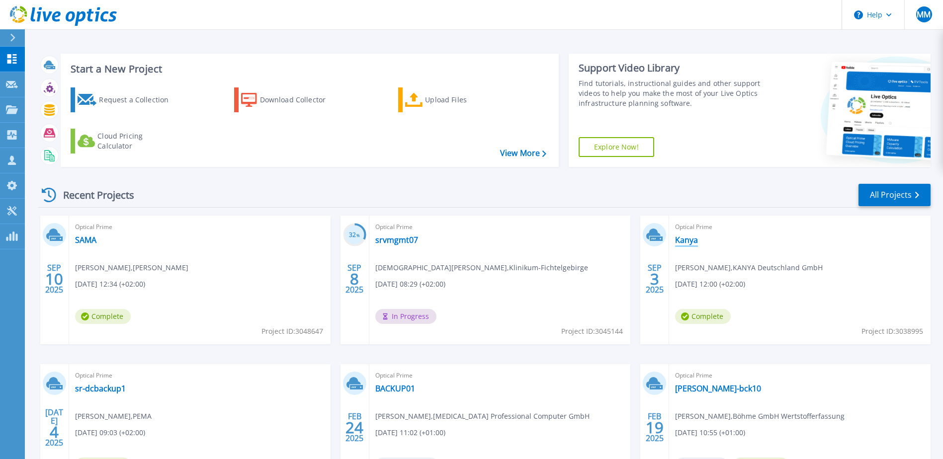
click at [691, 240] on link "Kanya" at bounding box center [686, 240] width 23 height 10
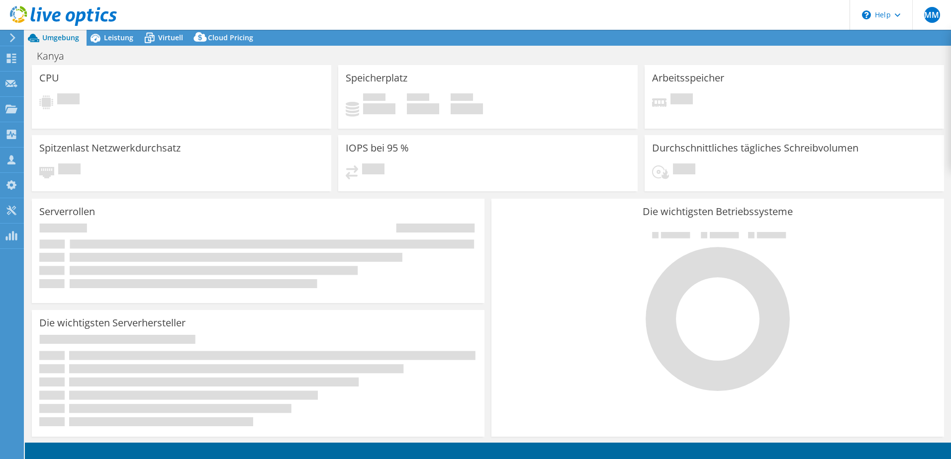
select select "USD"
select select "EUFrankfurt"
select select "EUR"
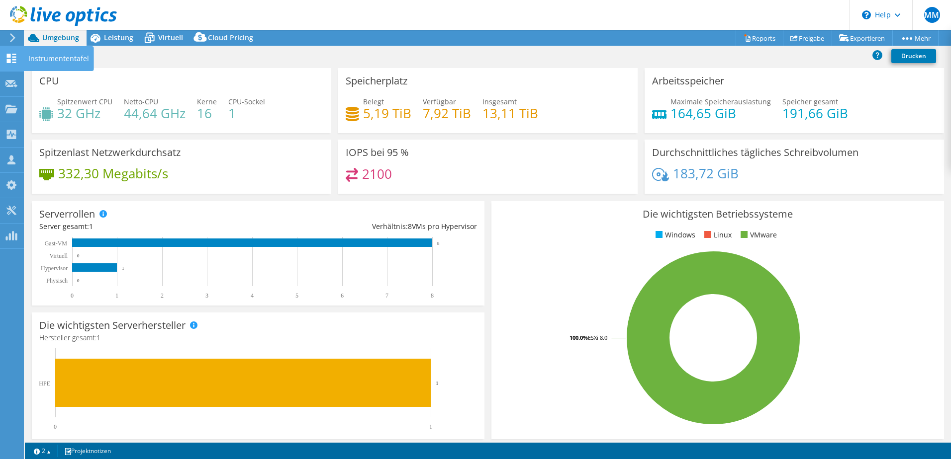
click at [41, 58] on div "Instrumententafel" at bounding box center [58, 58] width 71 height 25
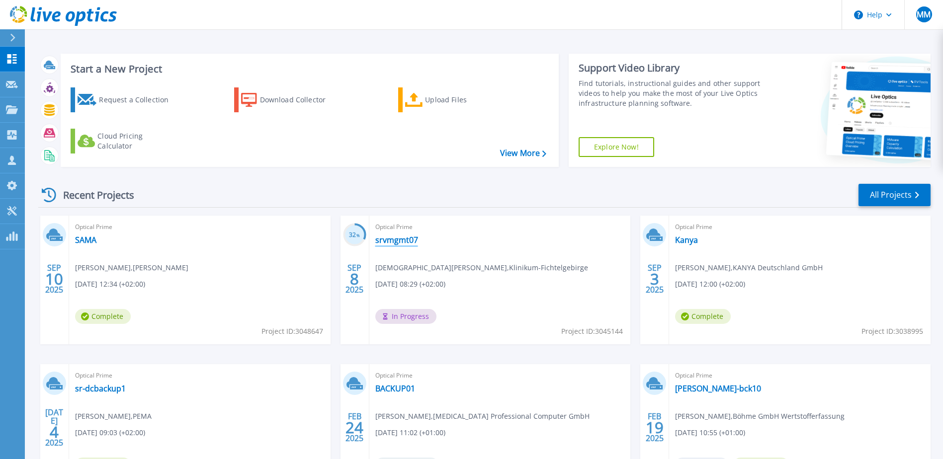
click at [405, 242] on link "srvmgmt07" at bounding box center [396, 240] width 43 height 10
